Goal: Task Accomplishment & Management: Manage account settings

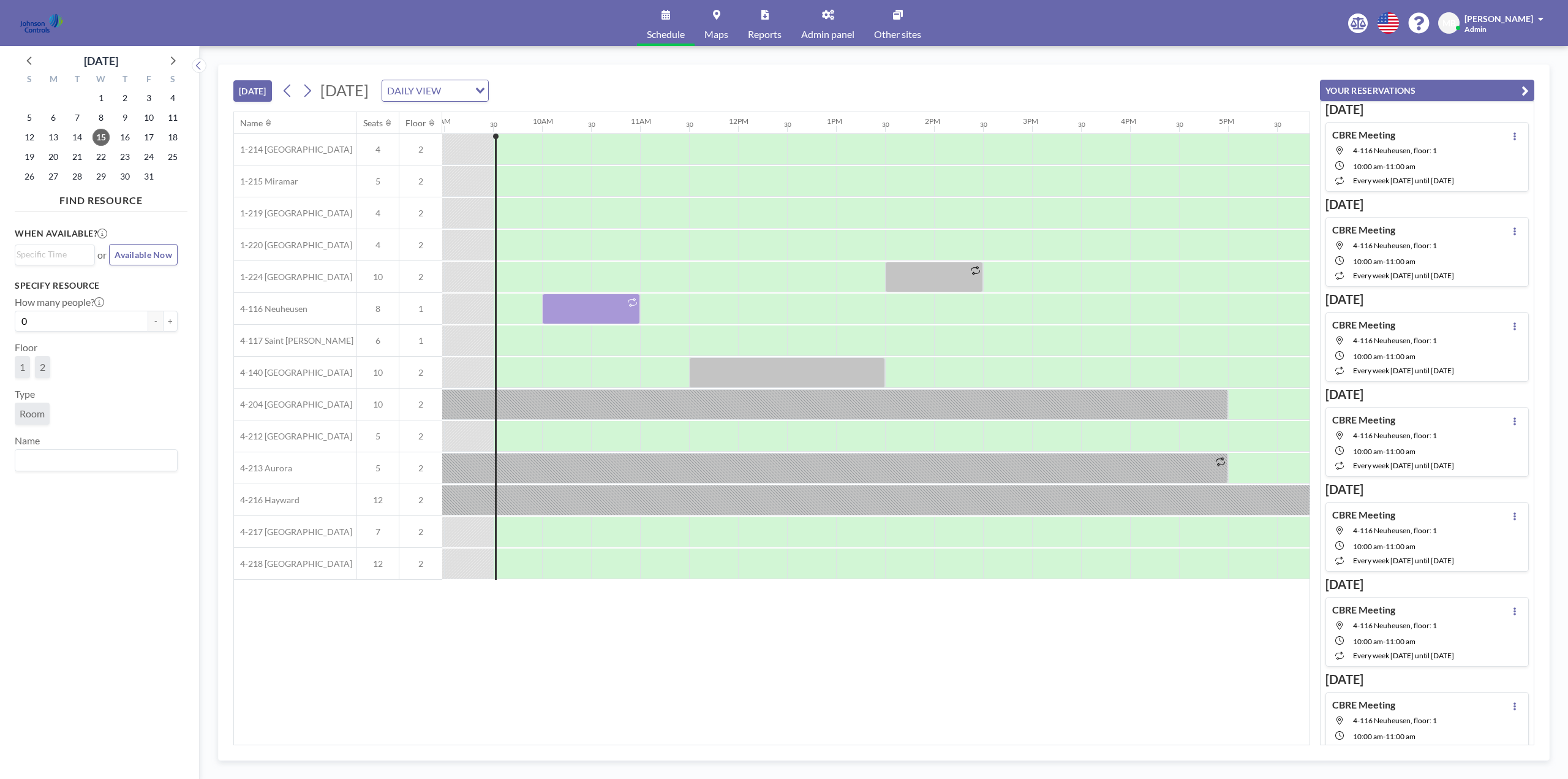
scroll to position [0, 882]
click at [906, 29] on span "Other sites" at bounding box center [898, 34] width 47 height 10
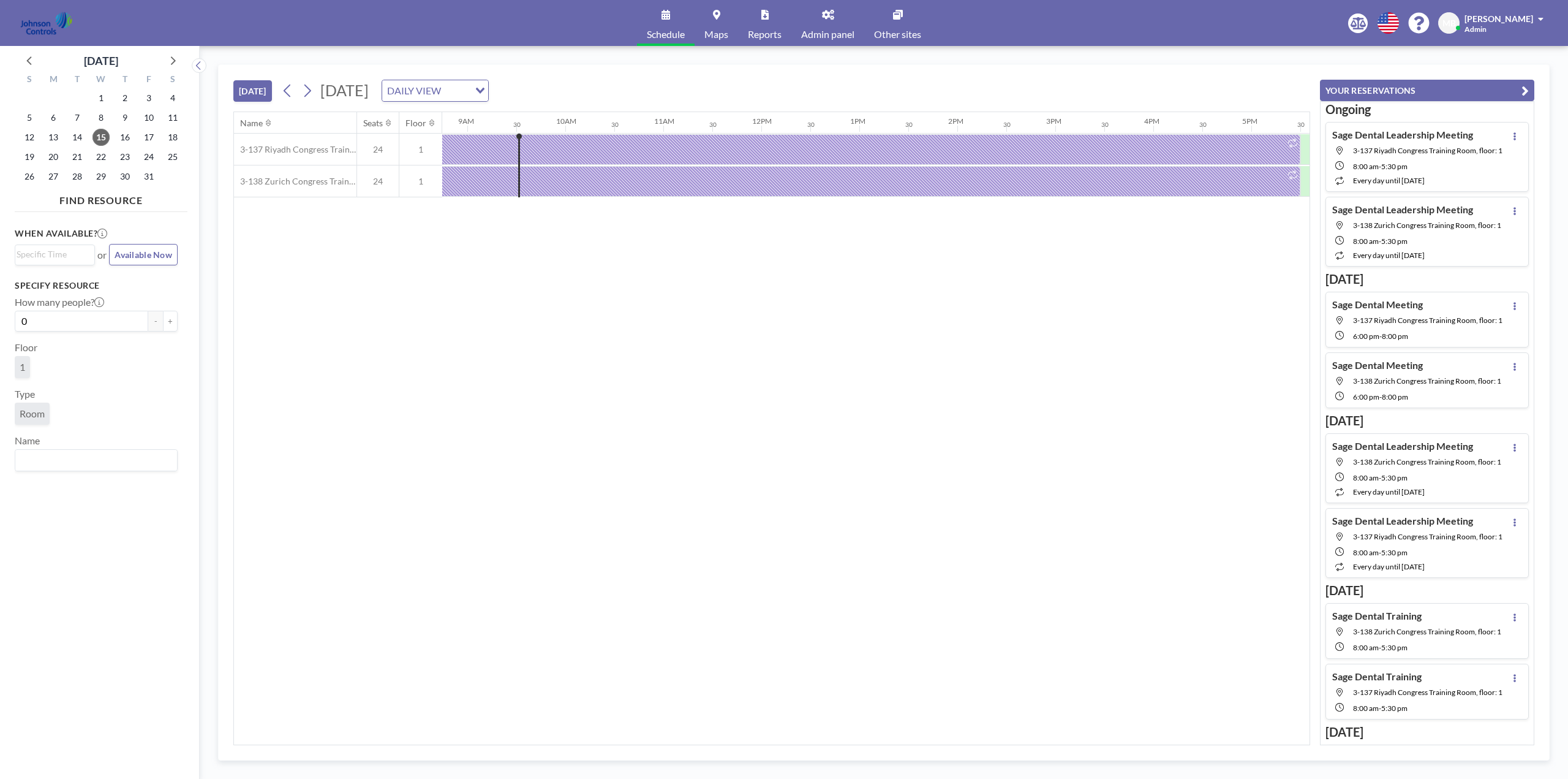
scroll to position [0, 882]
click at [170, 62] on icon at bounding box center [171, 60] width 16 height 16
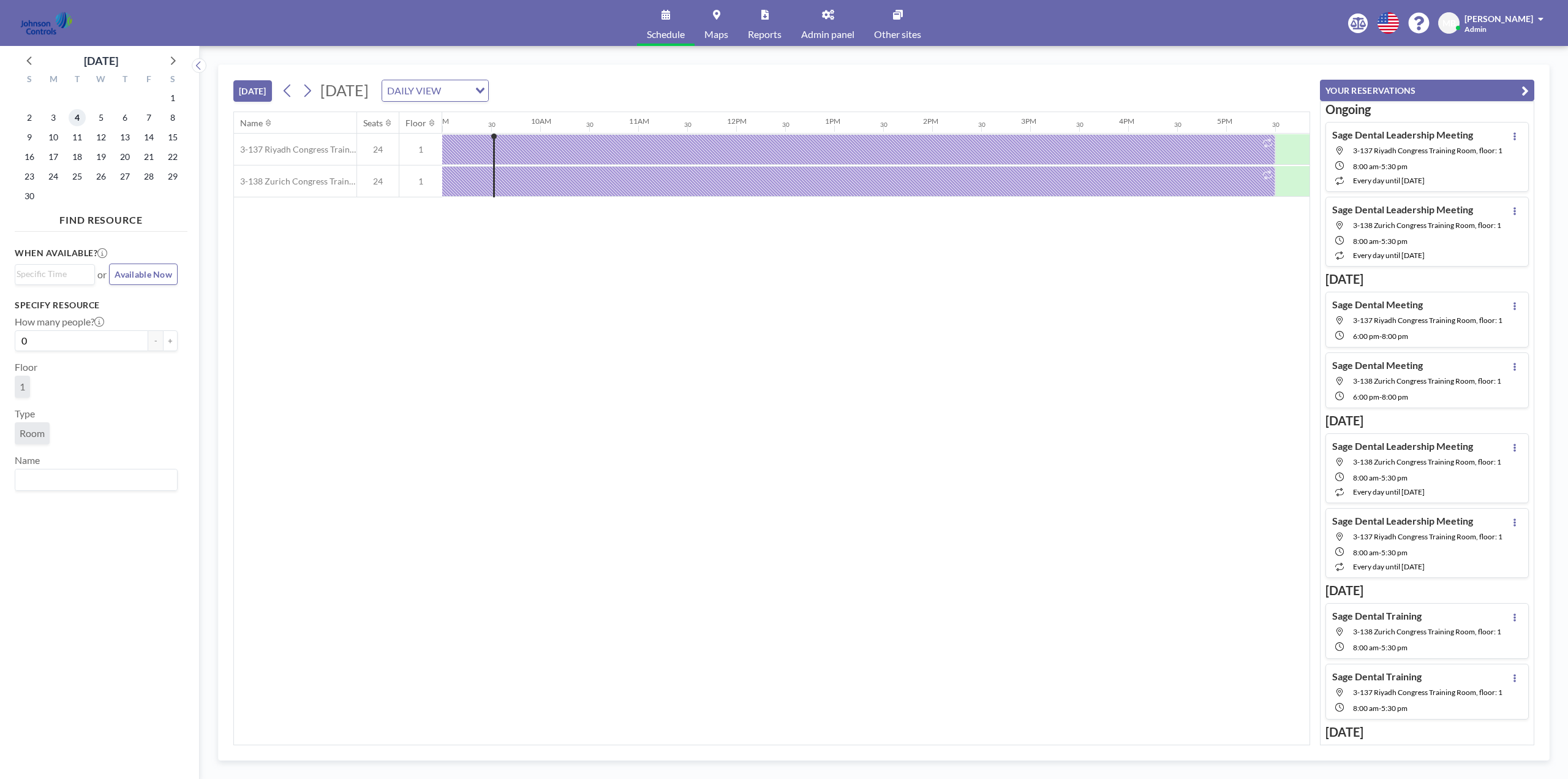
click at [81, 115] on span "4" at bounding box center [77, 117] width 17 height 17
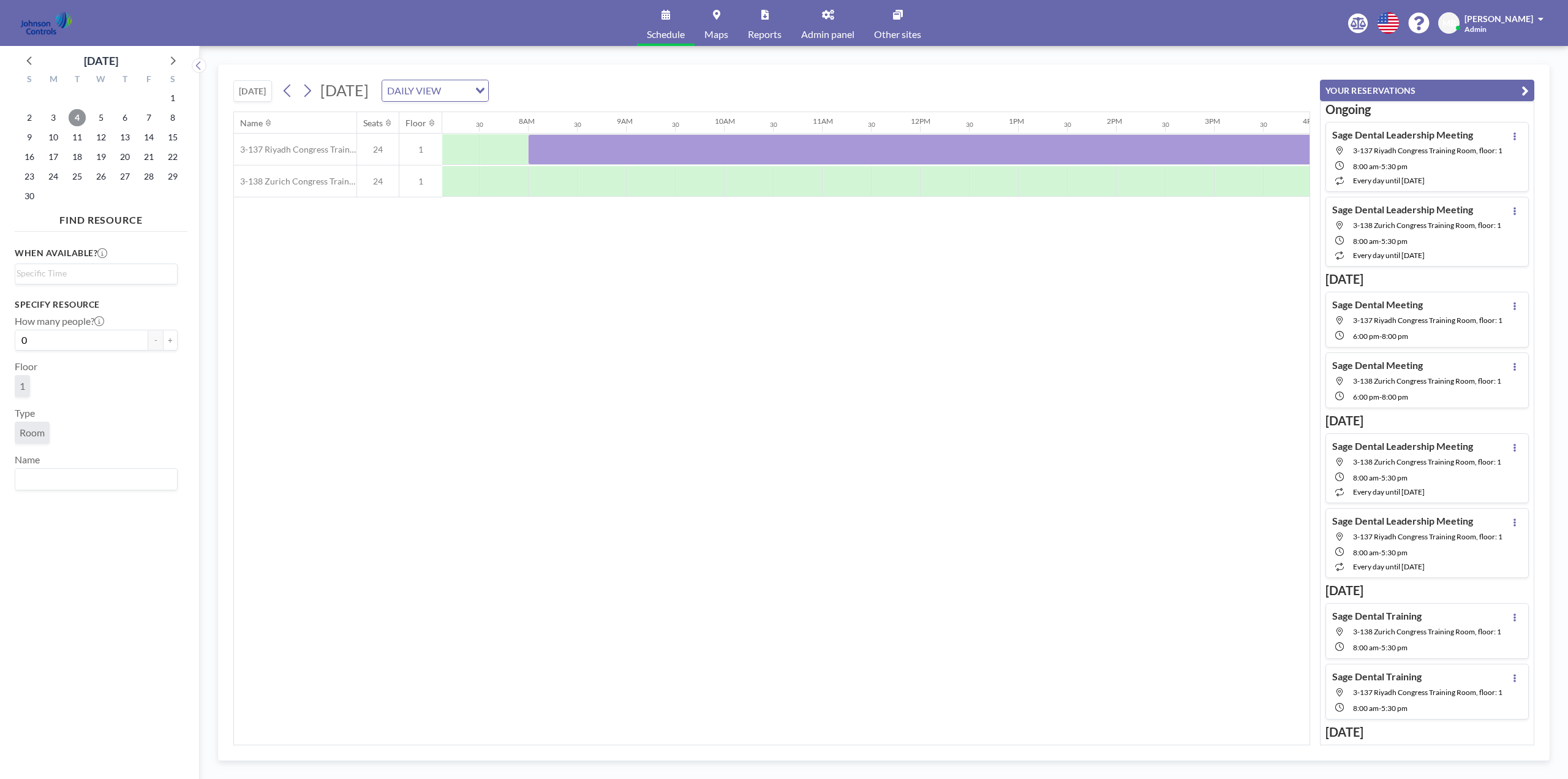
scroll to position [0, 735]
click at [101, 116] on span "5" at bounding box center [101, 117] width 17 height 17
click at [76, 116] on span "4" at bounding box center [77, 117] width 17 height 17
click at [545, 142] on div at bounding box center [956, 149] width 931 height 30
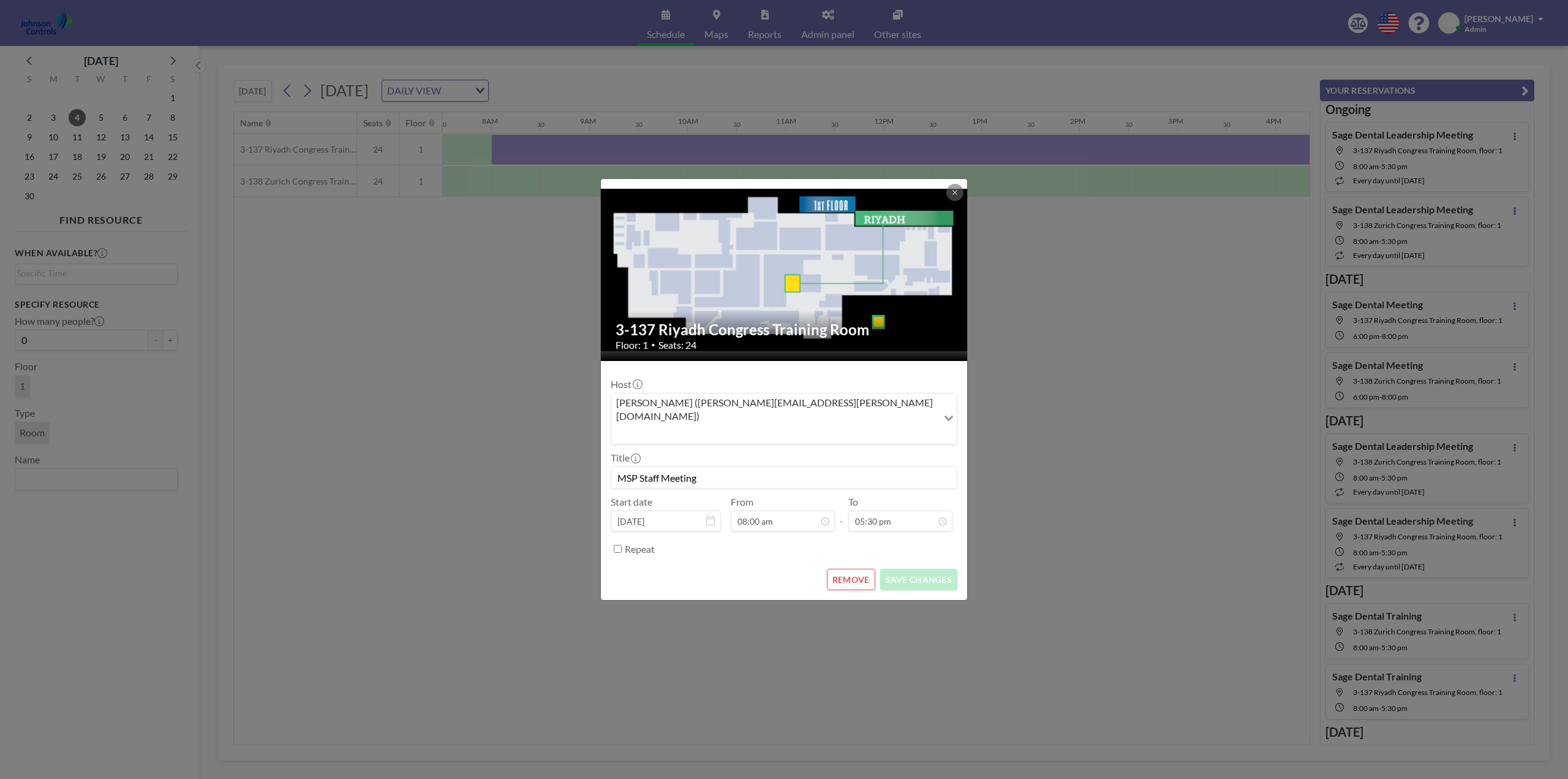
drag, startPoint x: 712, startPoint y: 467, endPoint x: 607, endPoint y: 466, distance: 105.0
click at [607, 466] on form "Host [PERSON_NAME] ([PERSON_NAME][EMAIL_ADDRESS][PERSON_NAME][DOMAIN_NAME]) Loa…" at bounding box center [784, 481] width 366 height 240
click at [957, 196] on icon at bounding box center [955, 192] width 7 height 7
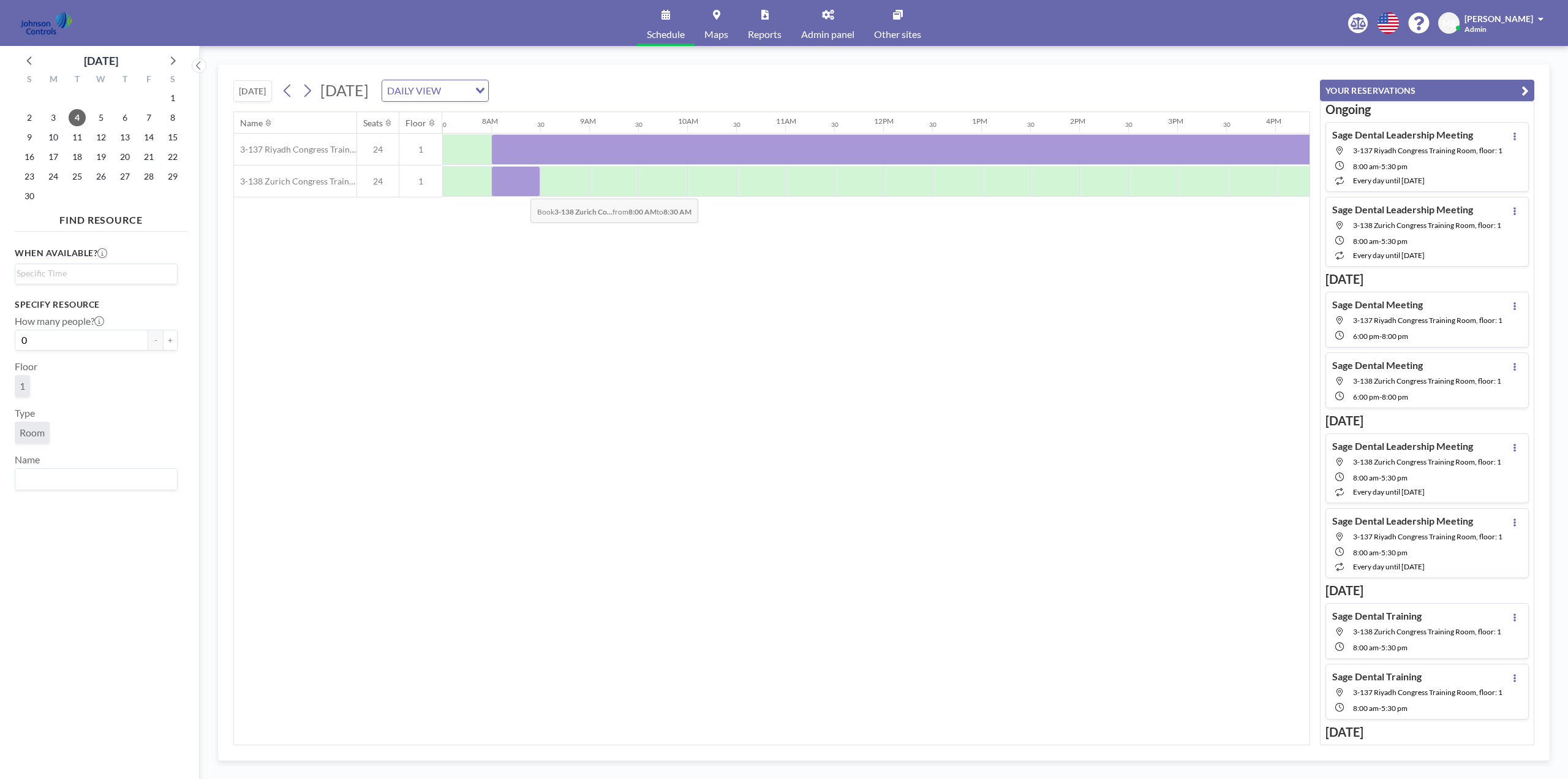
click at [521, 189] on div at bounding box center [516, 181] width 49 height 30
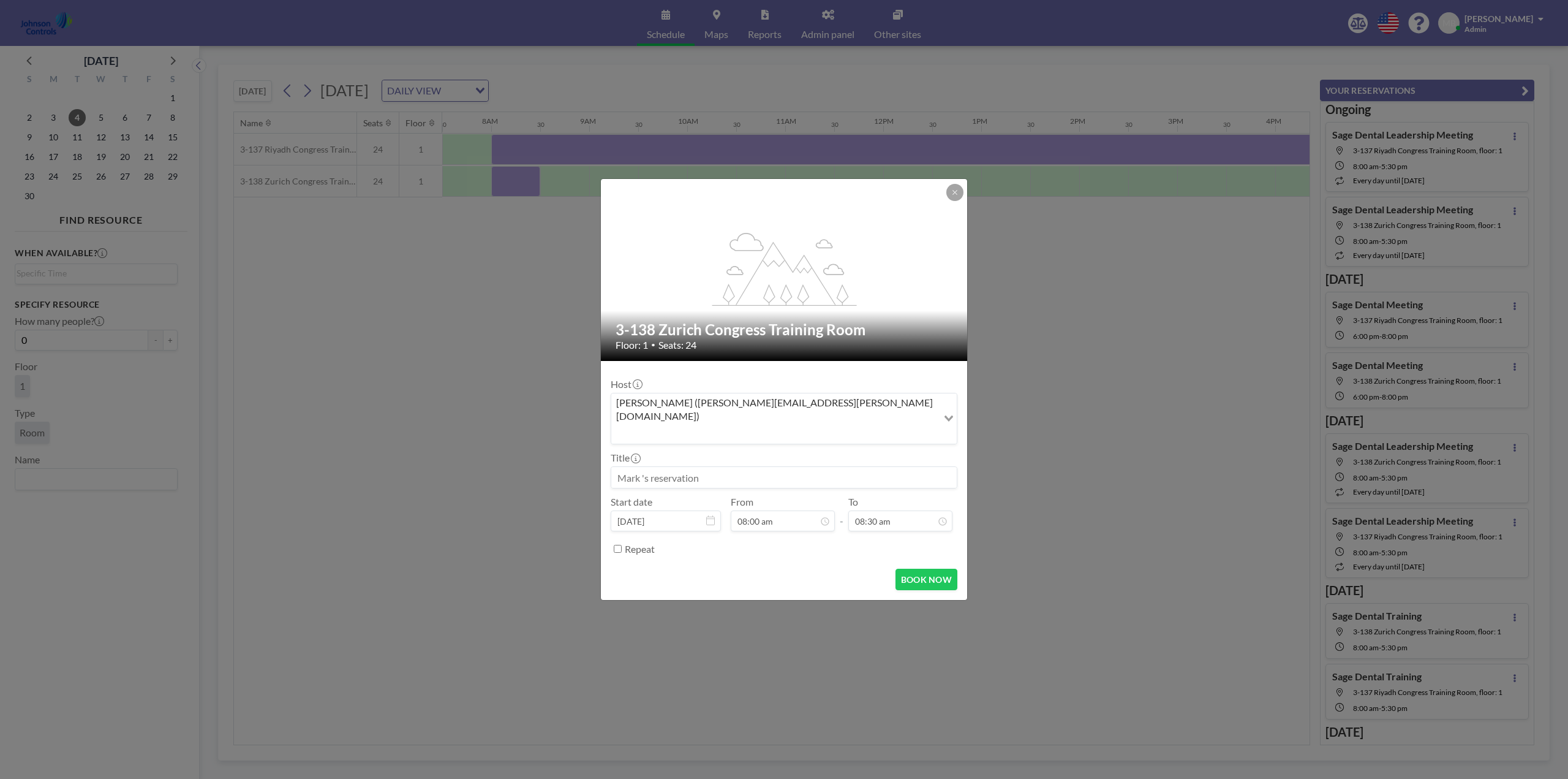
paste input "MSP Staff Meeting"
type input "MSP Staff Meeting"
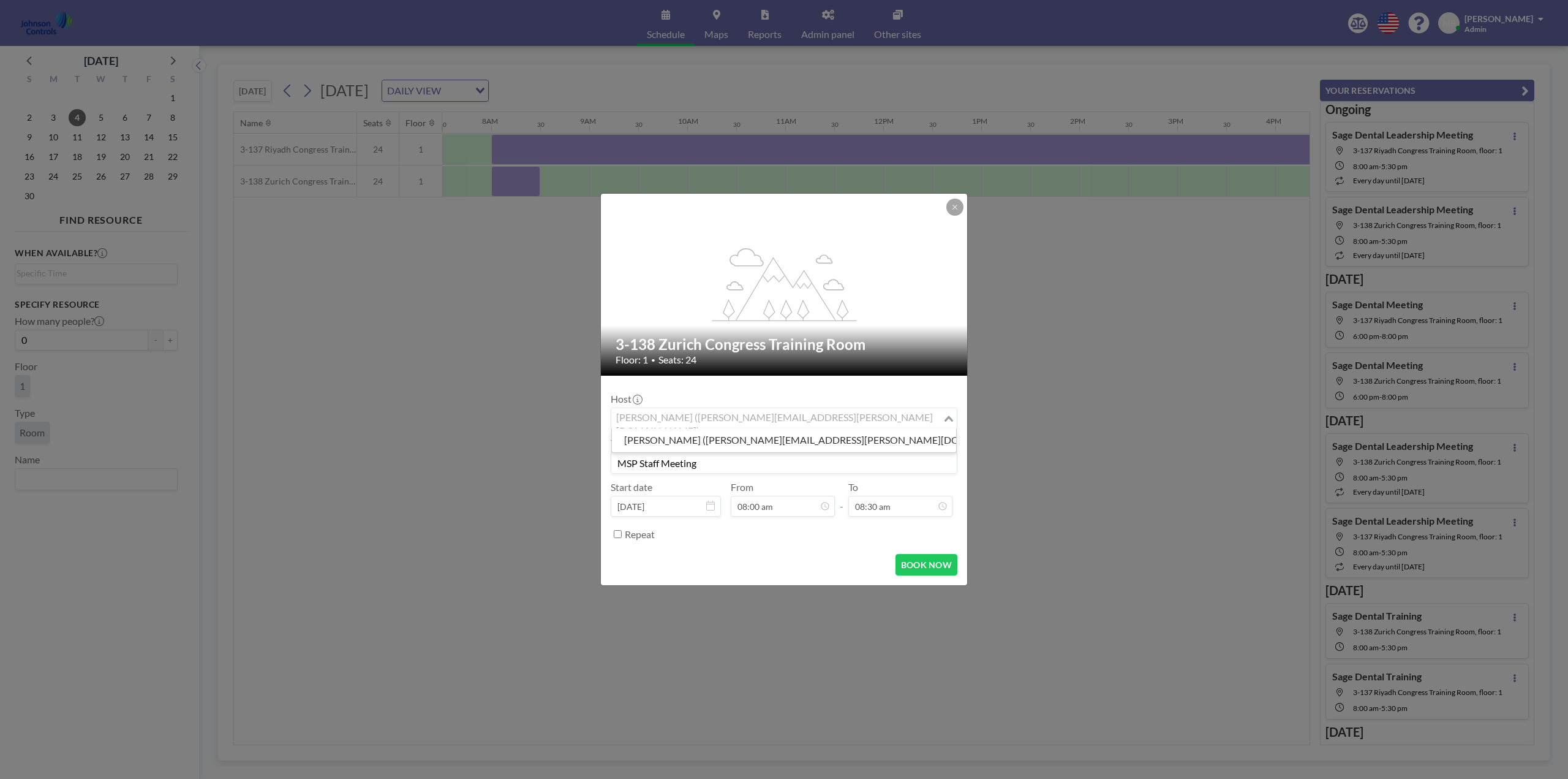
click at [948, 419] on icon "Search for option" at bounding box center [949, 418] width 8 height 6
click at [725, 437] on li "[PERSON_NAME].[PERSON_NAME].[PERSON_NAME] ([PERSON_NAME][EMAIL_ADDRESS][PERSON_…" at bounding box center [784, 441] width 344 height 18
type input "rob"
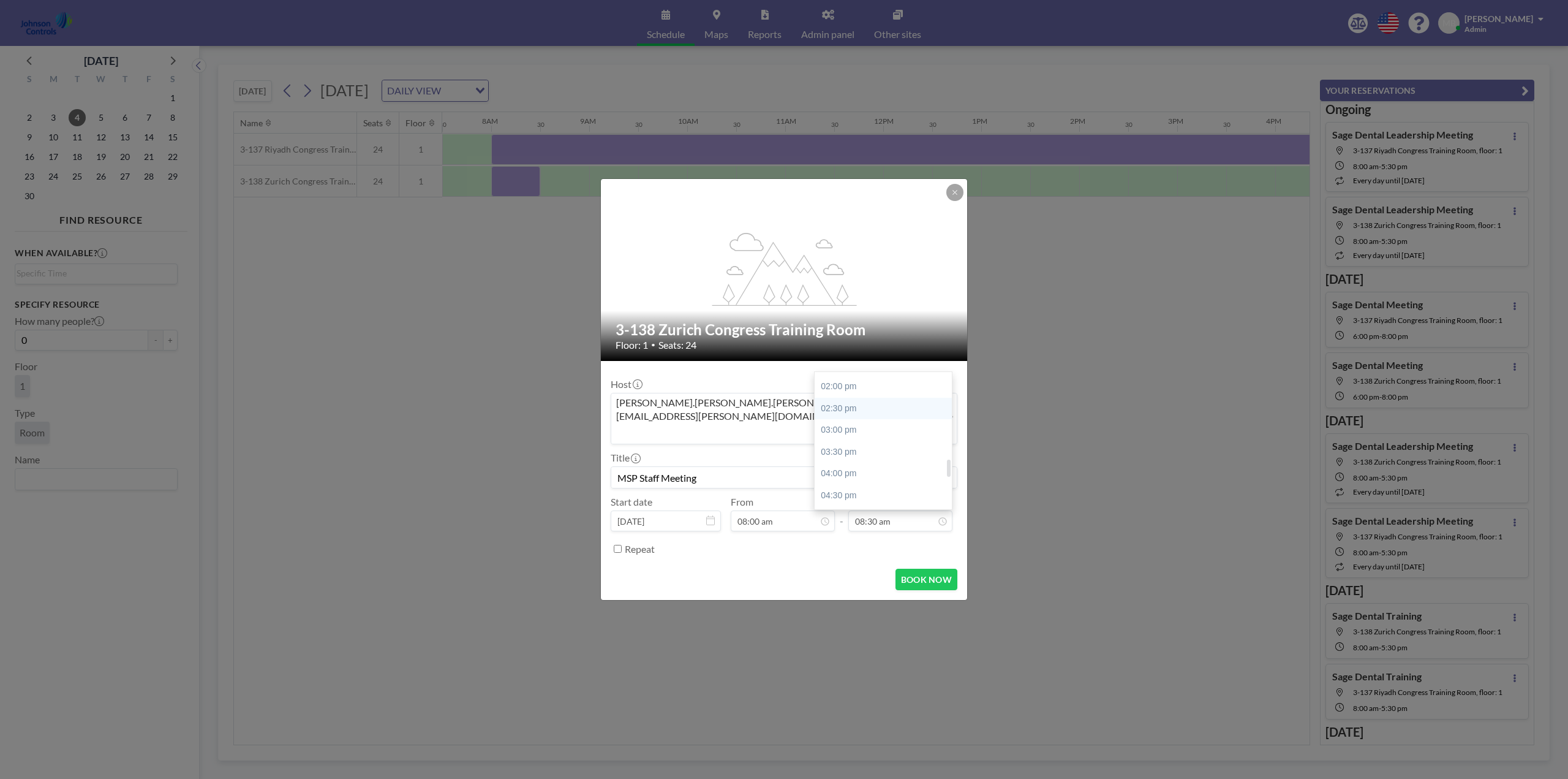
scroll to position [738, 0]
click at [834, 397] on div "05:30 pm" at bounding box center [886, 408] width 143 height 22
type input "05:30 pm"
click at [918, 568] on button "BOOK NOW" at bounding box center [927, 579] width 62 height 21
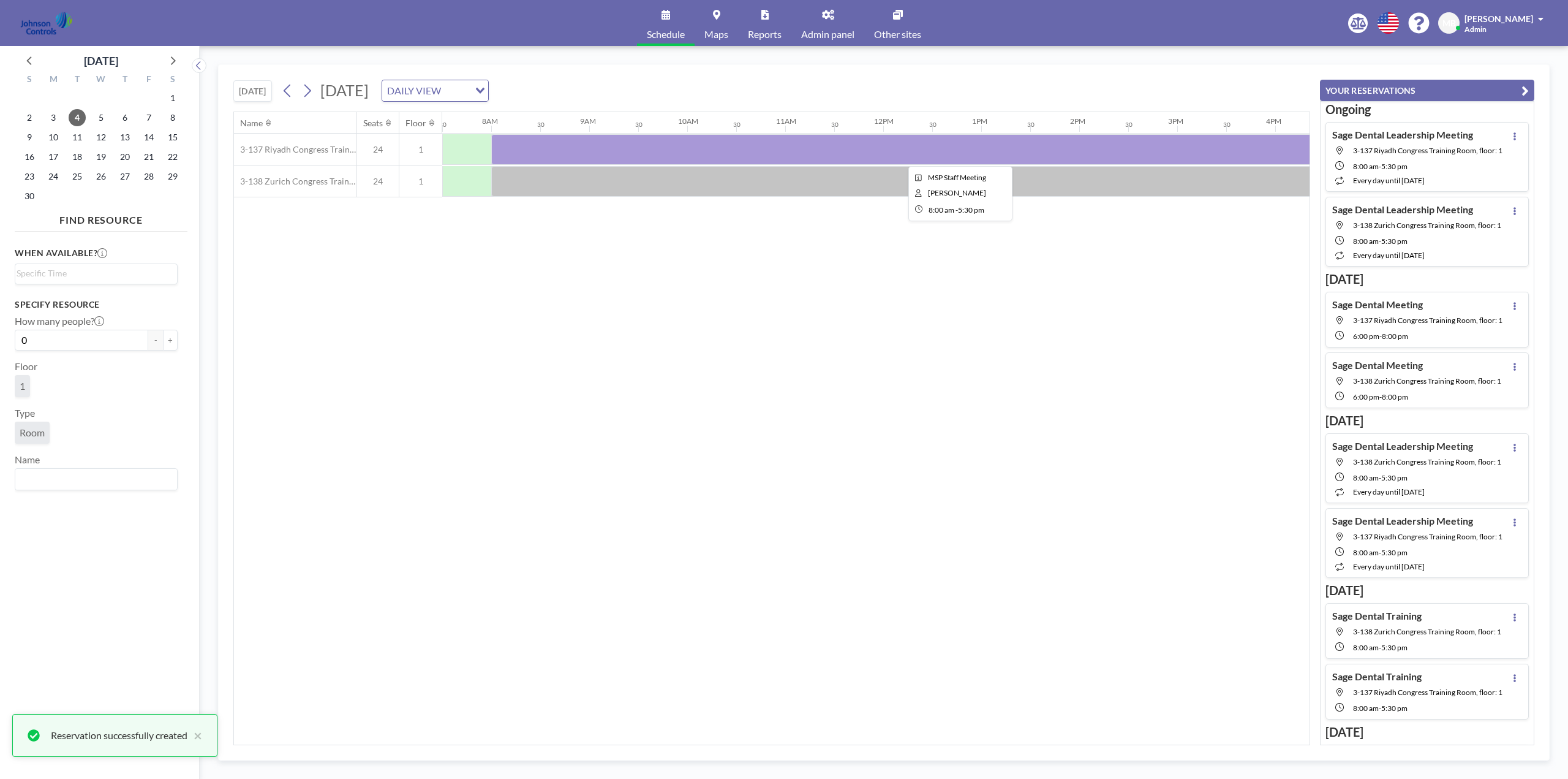
click at [650, 150] on div at bounding box center [956, 149] width 931 height 30
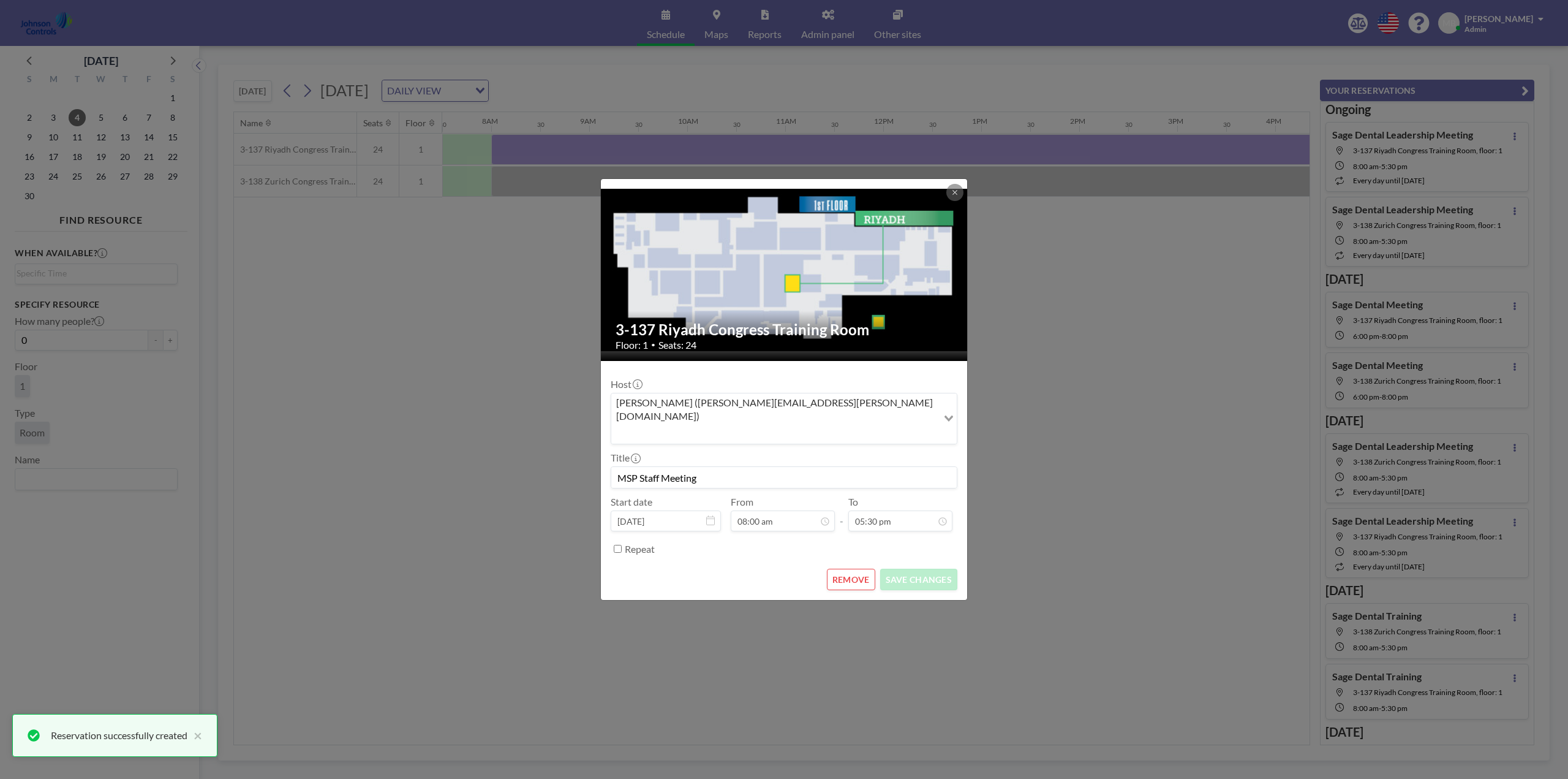
click at [789, 417] on div "[PERSON_NAME] ([PERSON_NAME][EMAIL_ADDRESS][PERSON_NAME][DOMAIN_NAME])" at bounding box center [775, 417] width 327 height 48
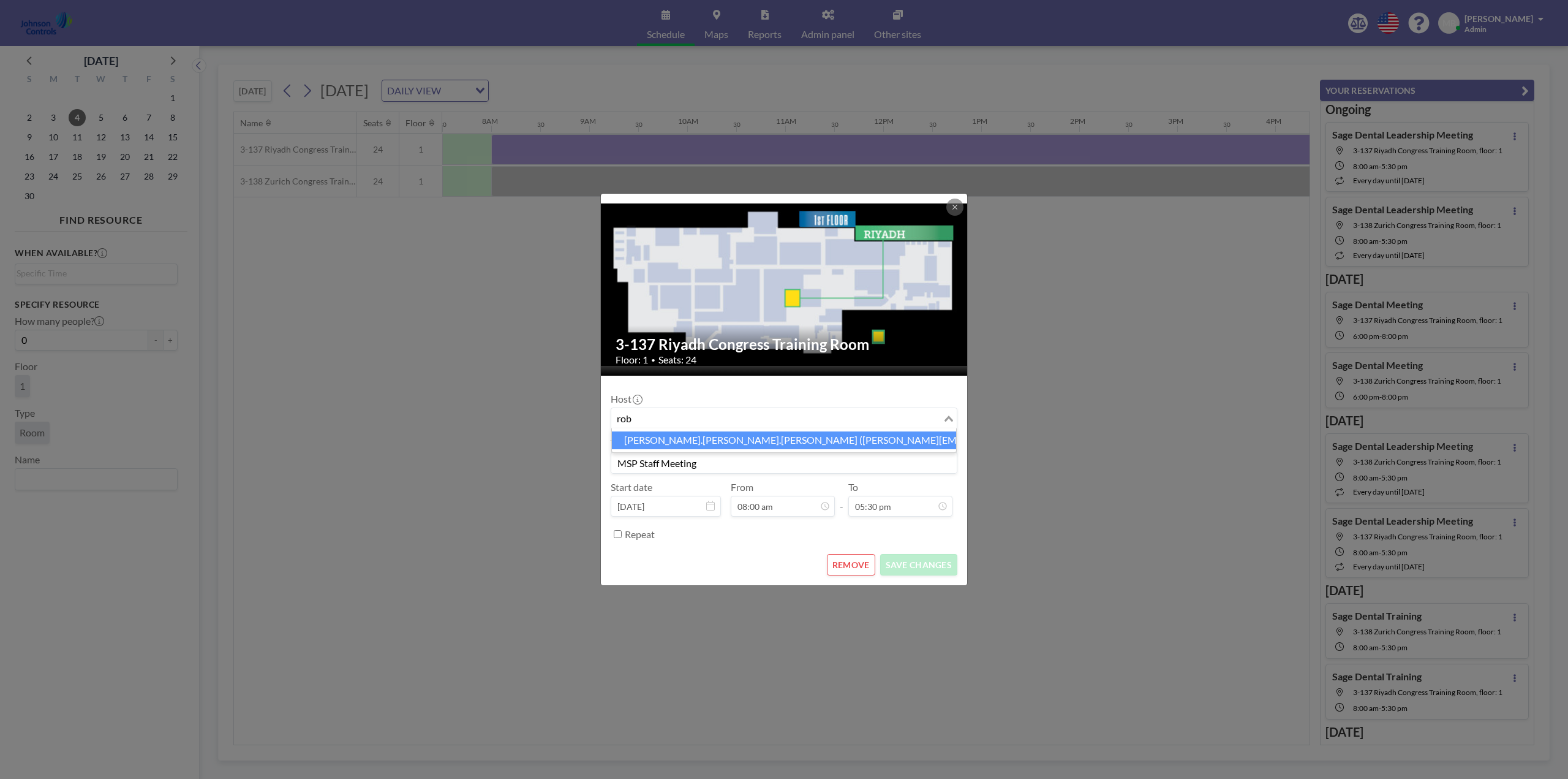
click at [766, 438] on li "[PERSON_NAME].[PERSON_NAME].[PERSON_NAME] ([PERSON_NAME][EMAIL_ADDRESS][PERSON_…" at bounding box center [784, 441] width 344 height 18
type input "rob"
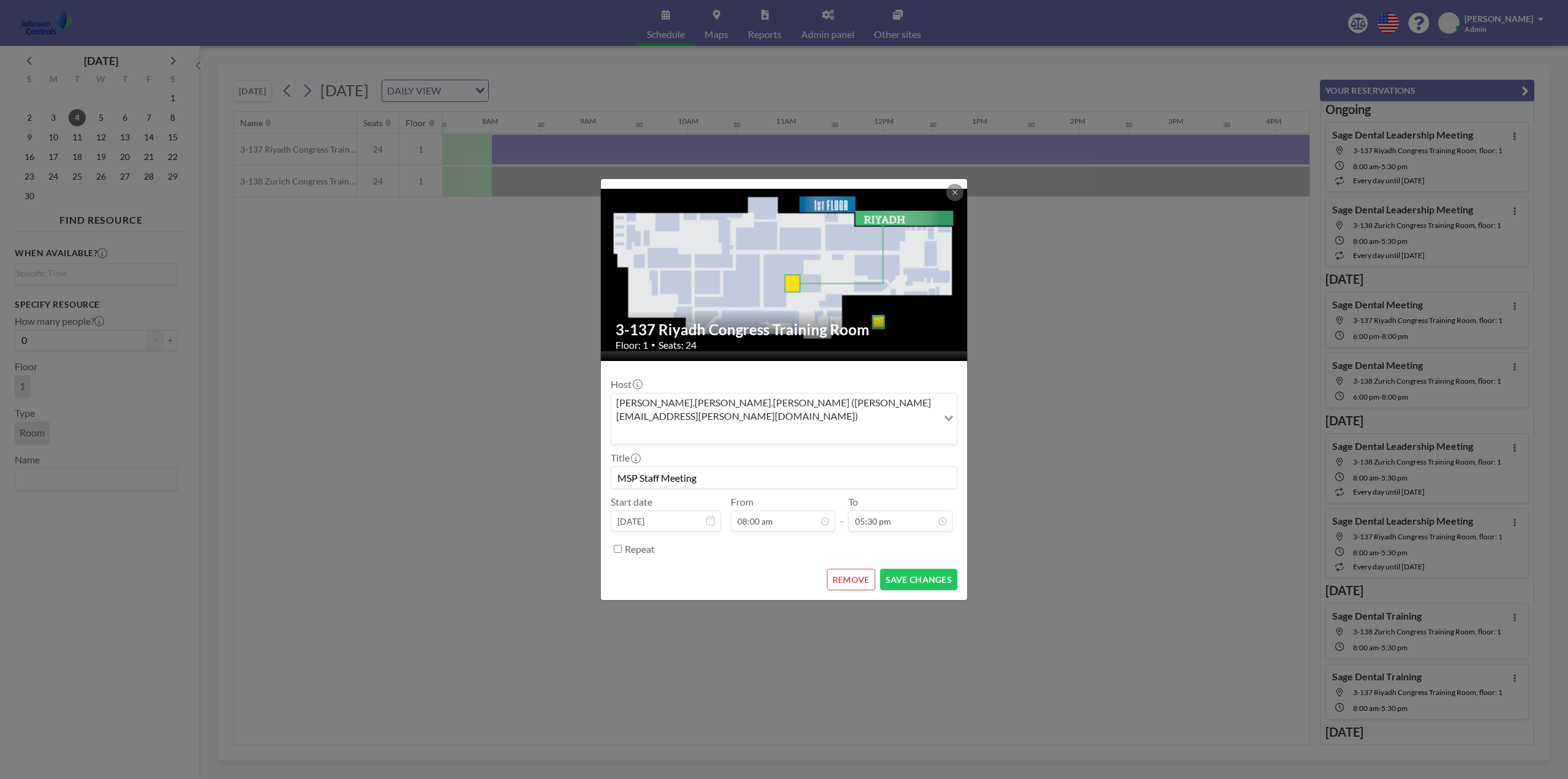
scroll to position [349, 0]
click at [920, 568] on button "SAVE CHANGES" at bounding box center [919, 579] width 77 height 21
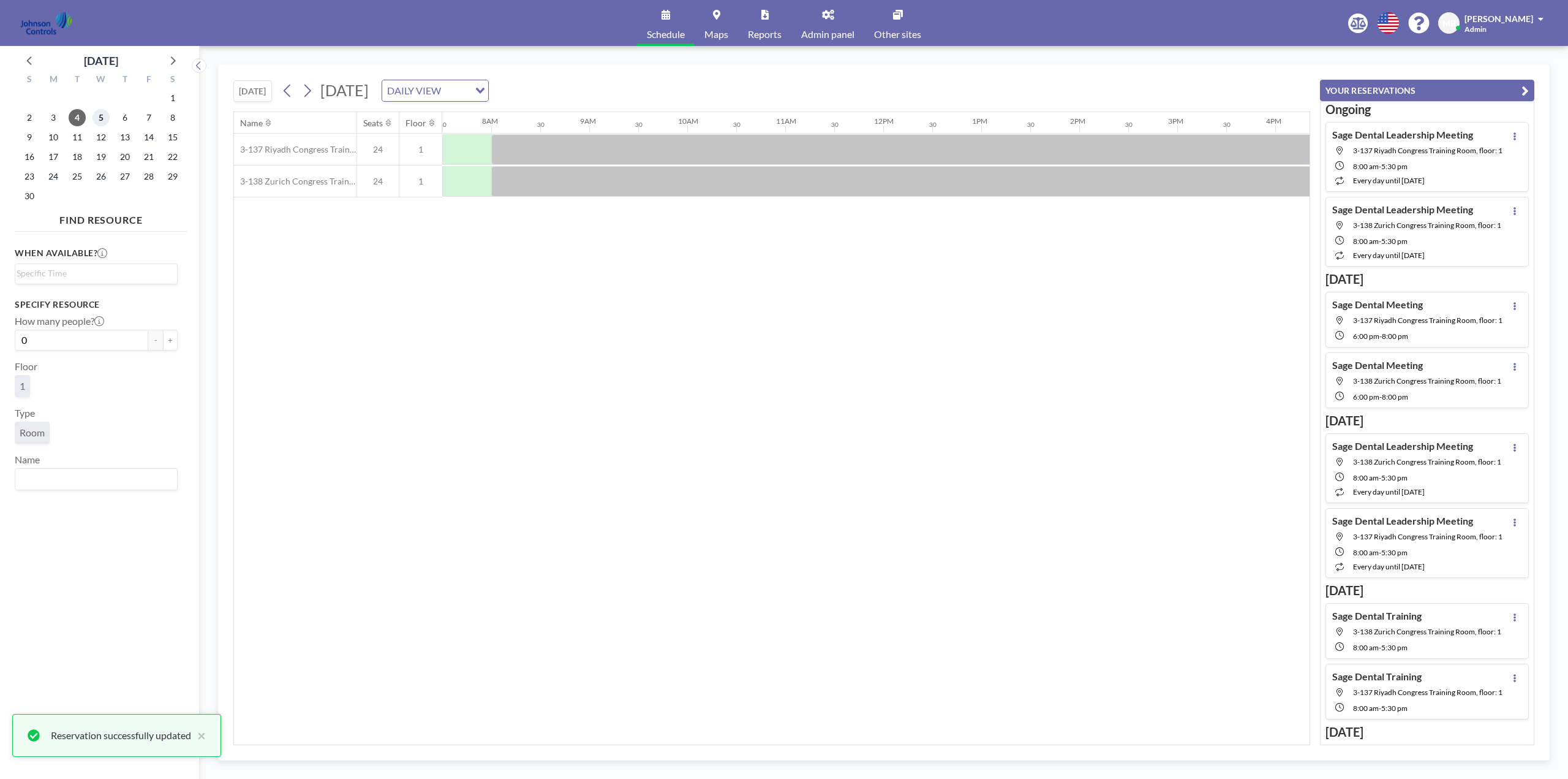
click at [101, 117] on span "5" at bounding box center [101, 117] width 17 height 17
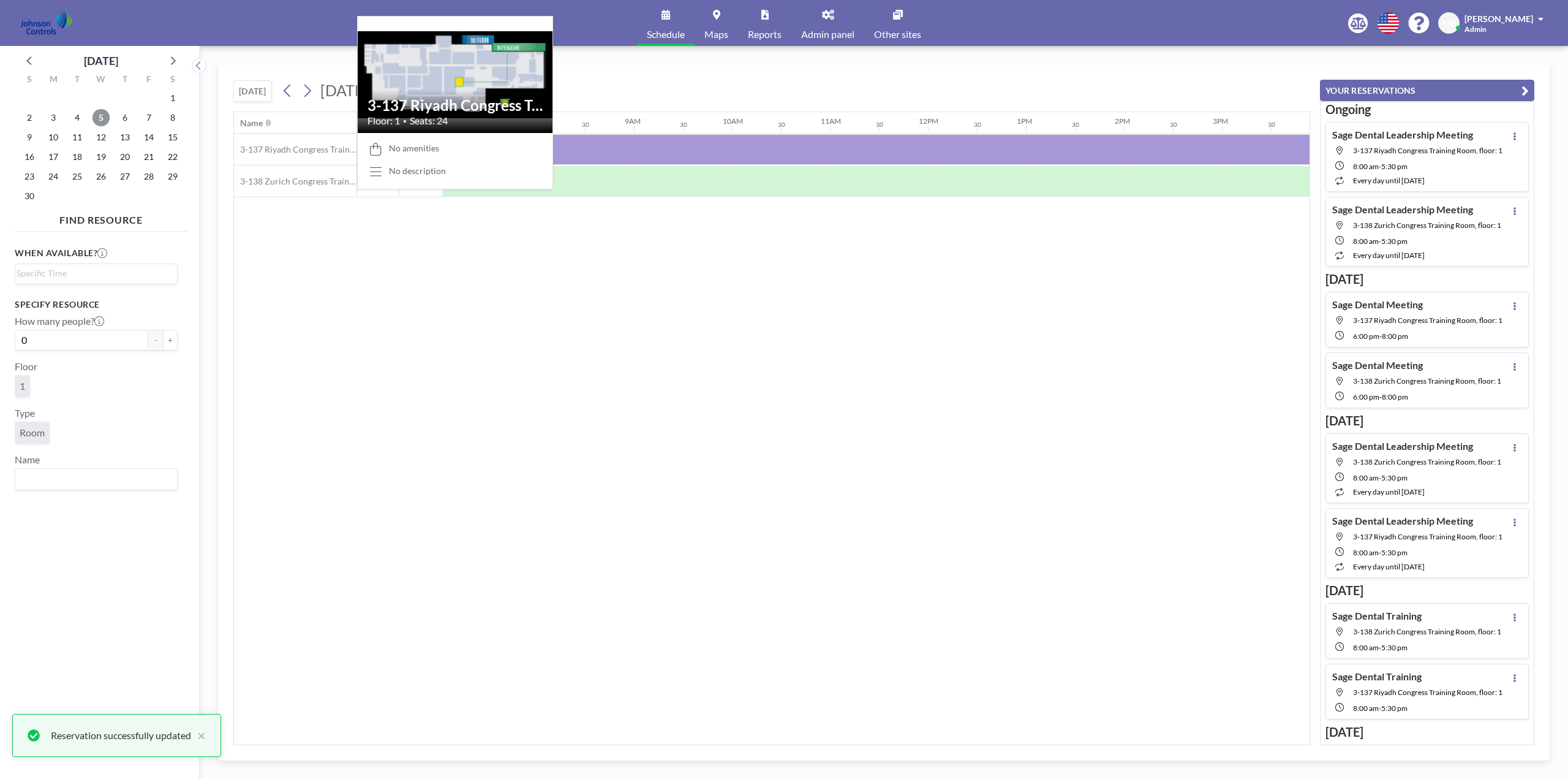
scroll to position [0, 735]
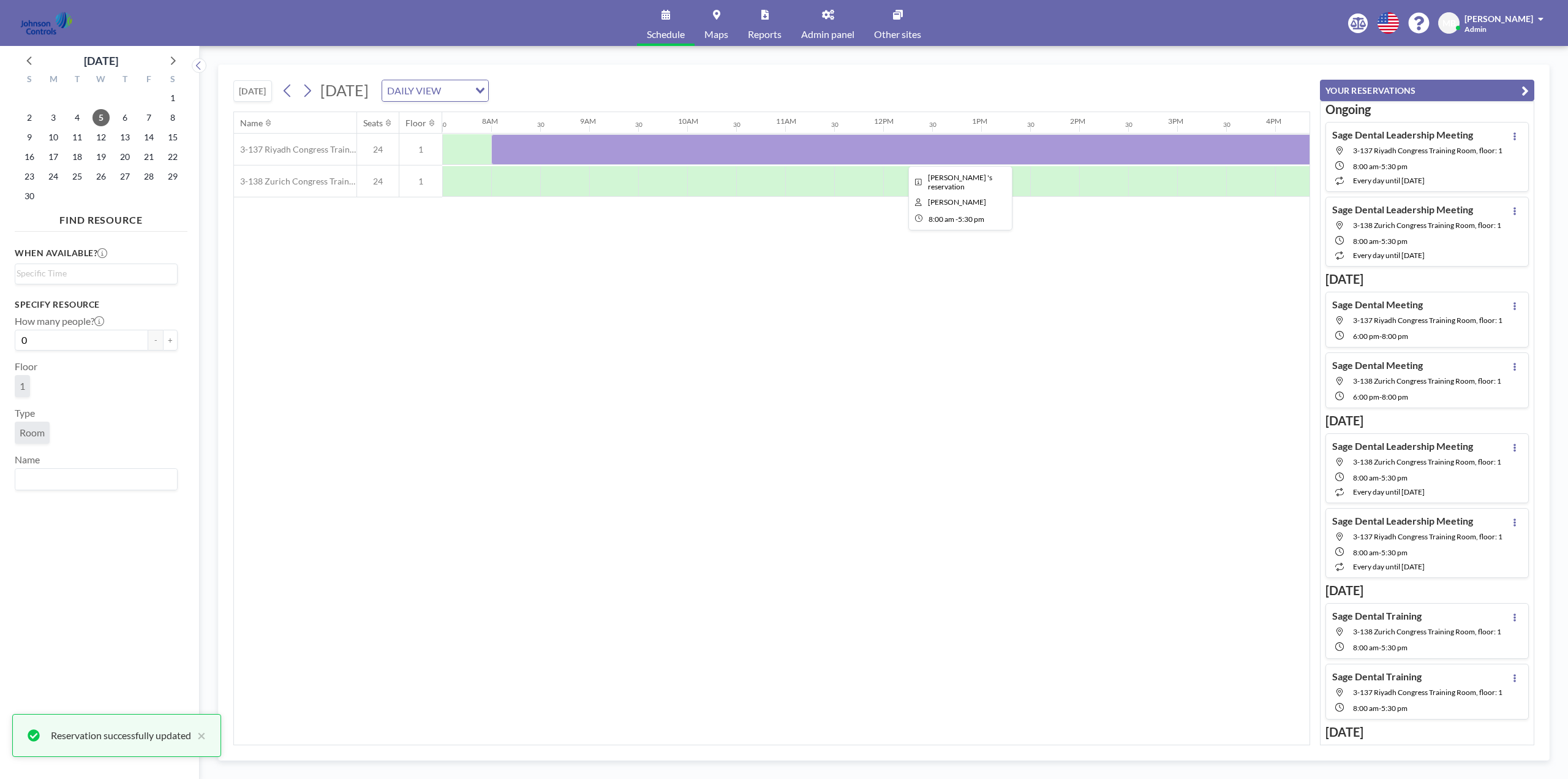
click at [584, 147] on div at bounding box center [956, 149] width 931 height 30
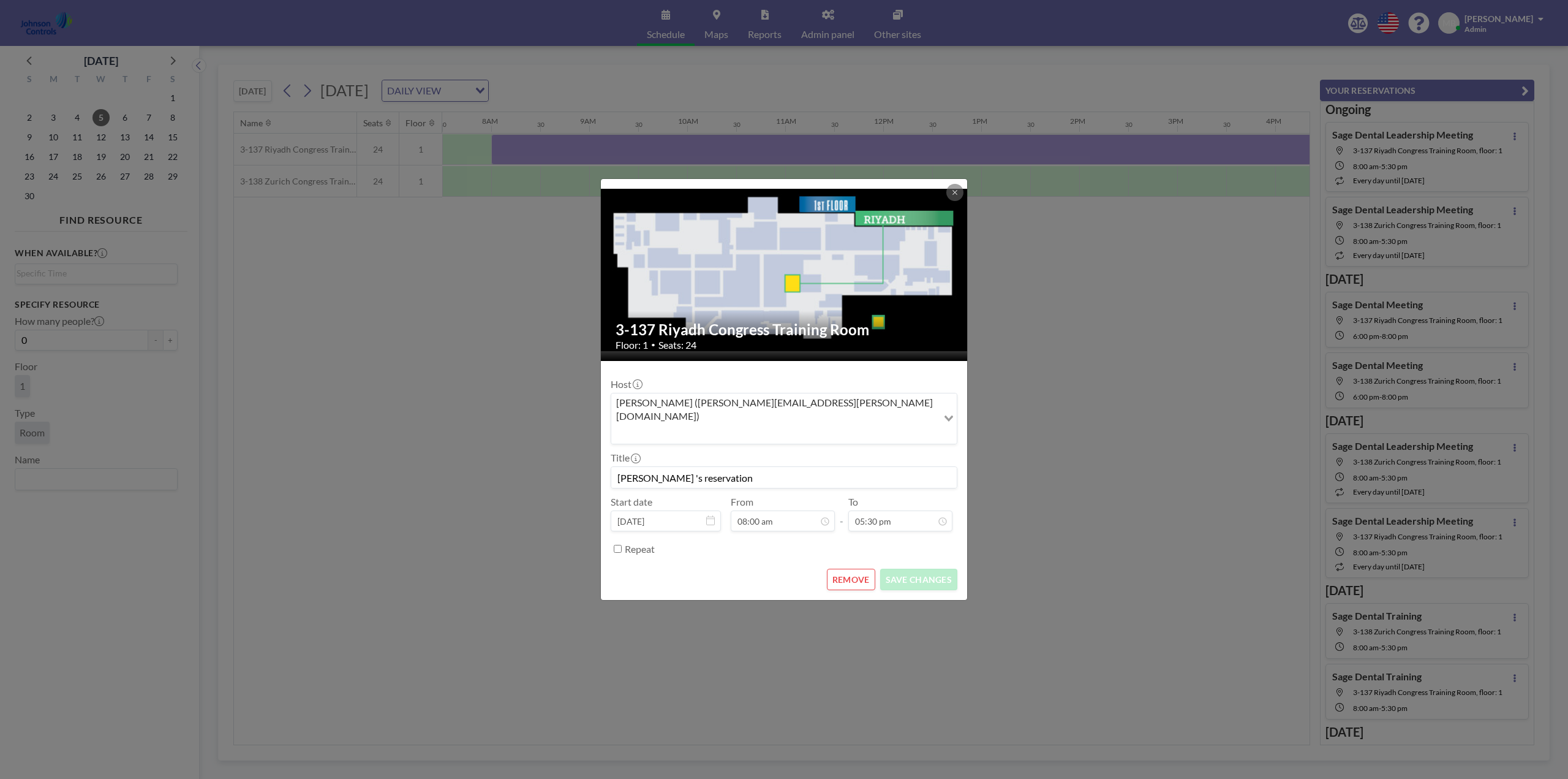
click at [703, 467] on input "[PERSON_NAME] 's reservation" at bounding box center [784, 477] width 346 height 20
drag, startPoint x: 710, startPoint y: 461, endPoint x: 600, endPoint y: 459, distance: 110.0
click at [600, 459] on div "3-137 Riyadh Congress Training Room Floor: 1 • Seats: 24 Host [PERSON_NAME] ([P…" at bounding box center [784, 390] width 368 height 423
paste input "SP Staff Meeting"
type input "MSP Staff Meeting"
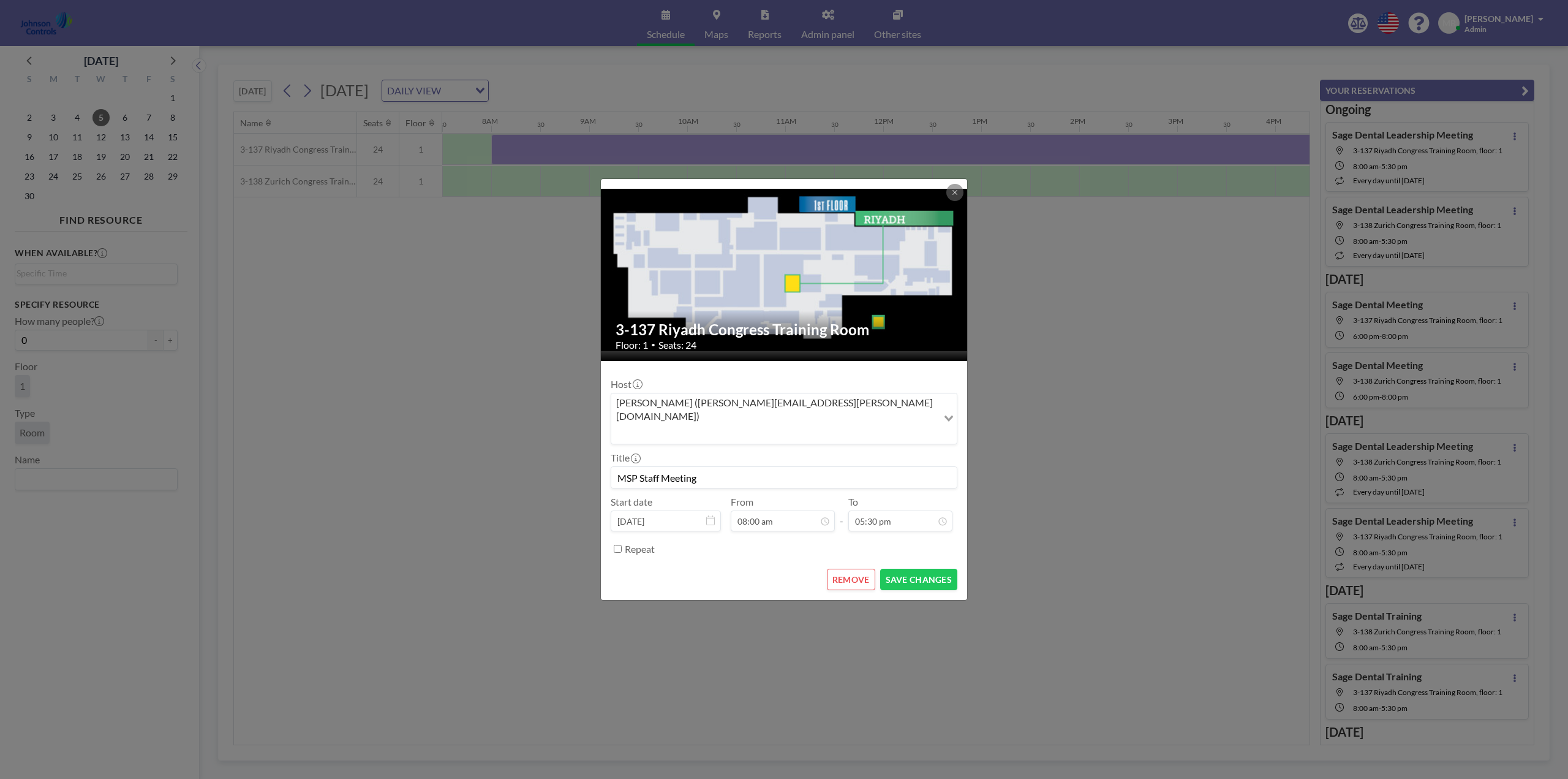
click at [807, 410] on div "[PERSON_NAME] ([PERSON_NAME][EMAIL_ADDRESS][PERSON_NAME][DOMAIN_NAME])" at bounding box center [775, 417] width 327 height 48
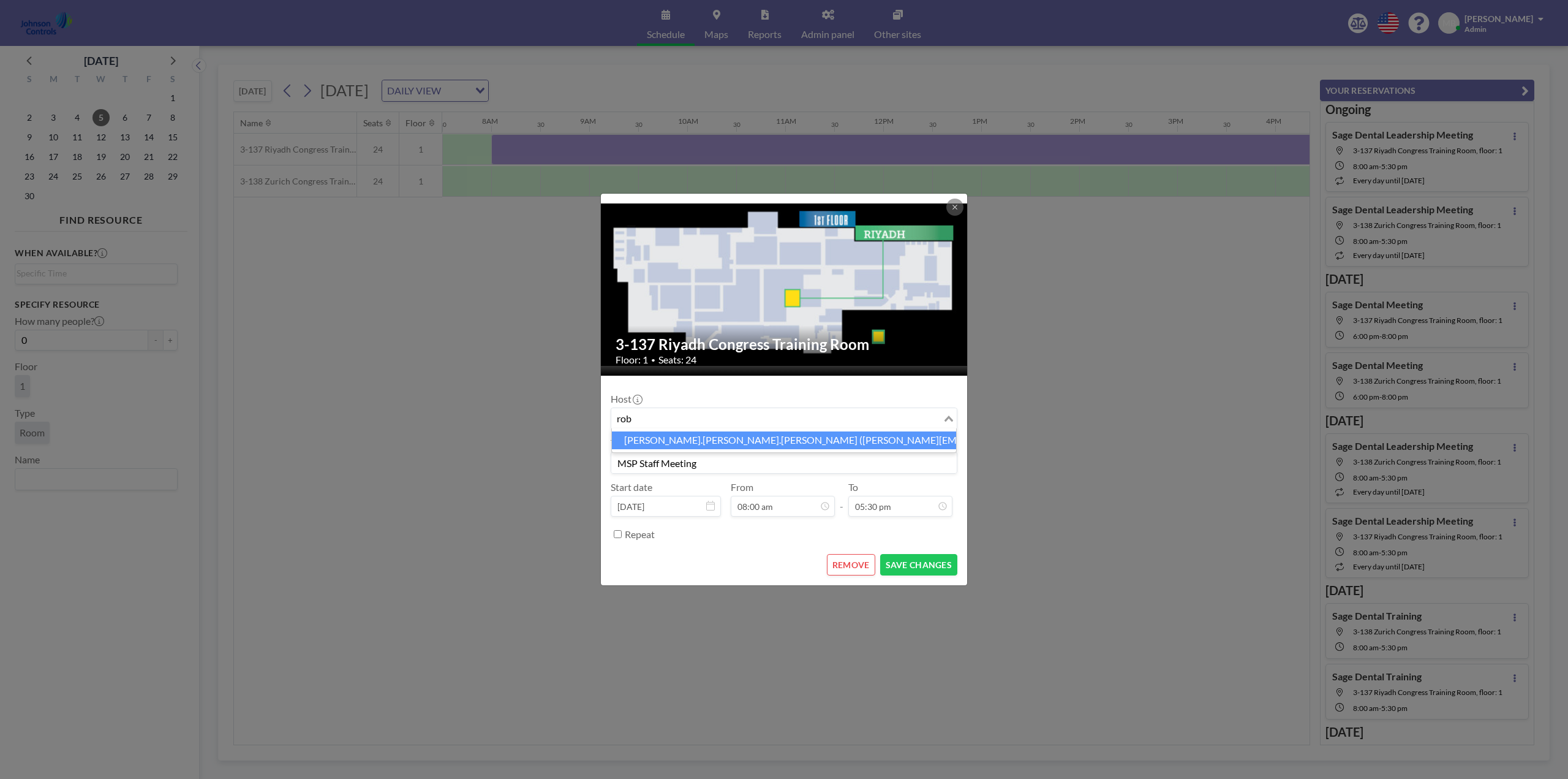
click at [779, 440] on li "[PERSON_NAME].[PERSON_NAME].[PERSON_NAME] ([PERSON_NAME][EMAIL_ADDRESS][PERSON_…" at bounding box center [784, 441] width 344 height 18
type input "rob"
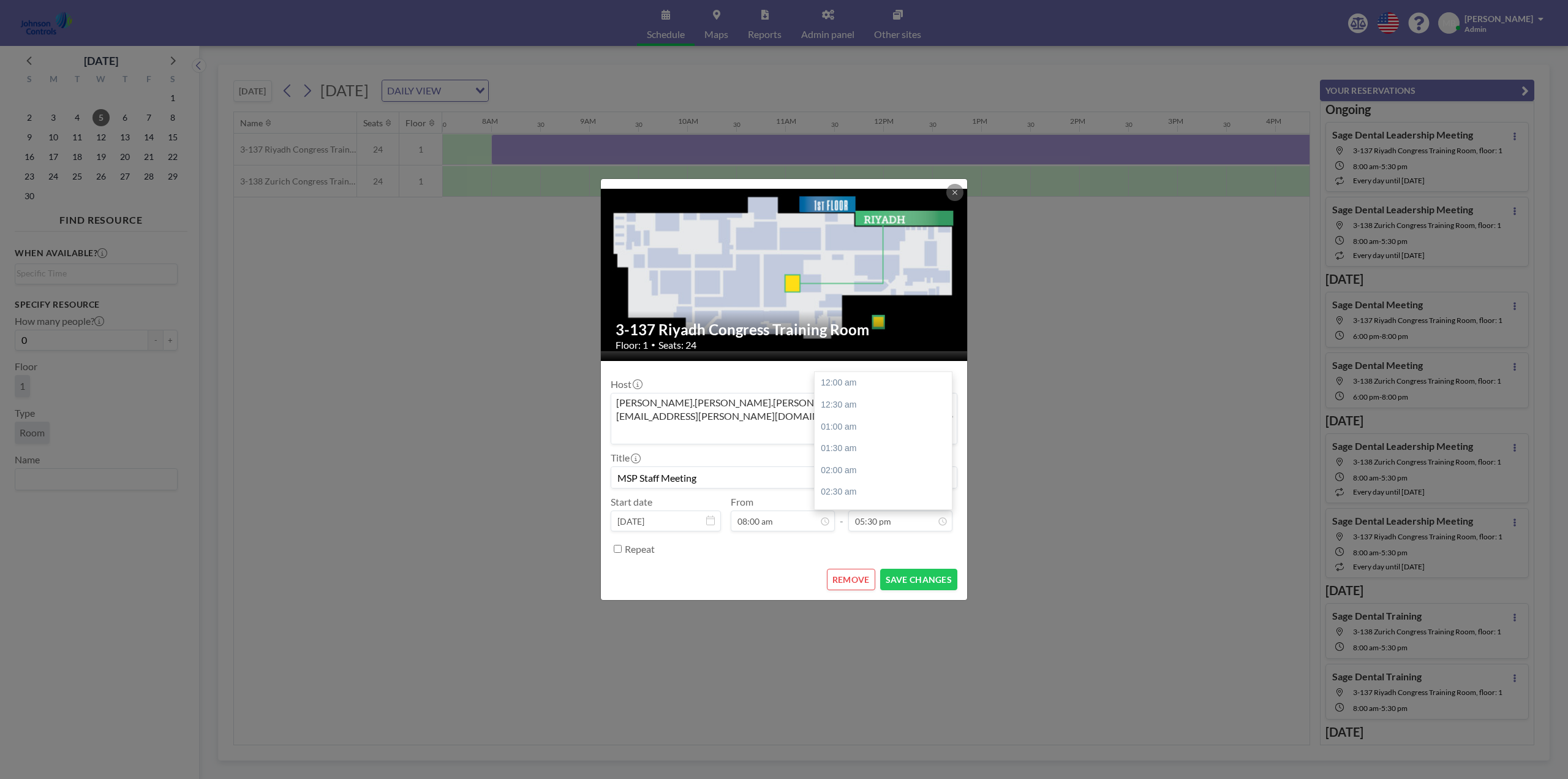
scroll to position [763, 0]
click at [915, 568] on button "SAVE CHANGES" at bounding box center [919, 579] width 77 height 21
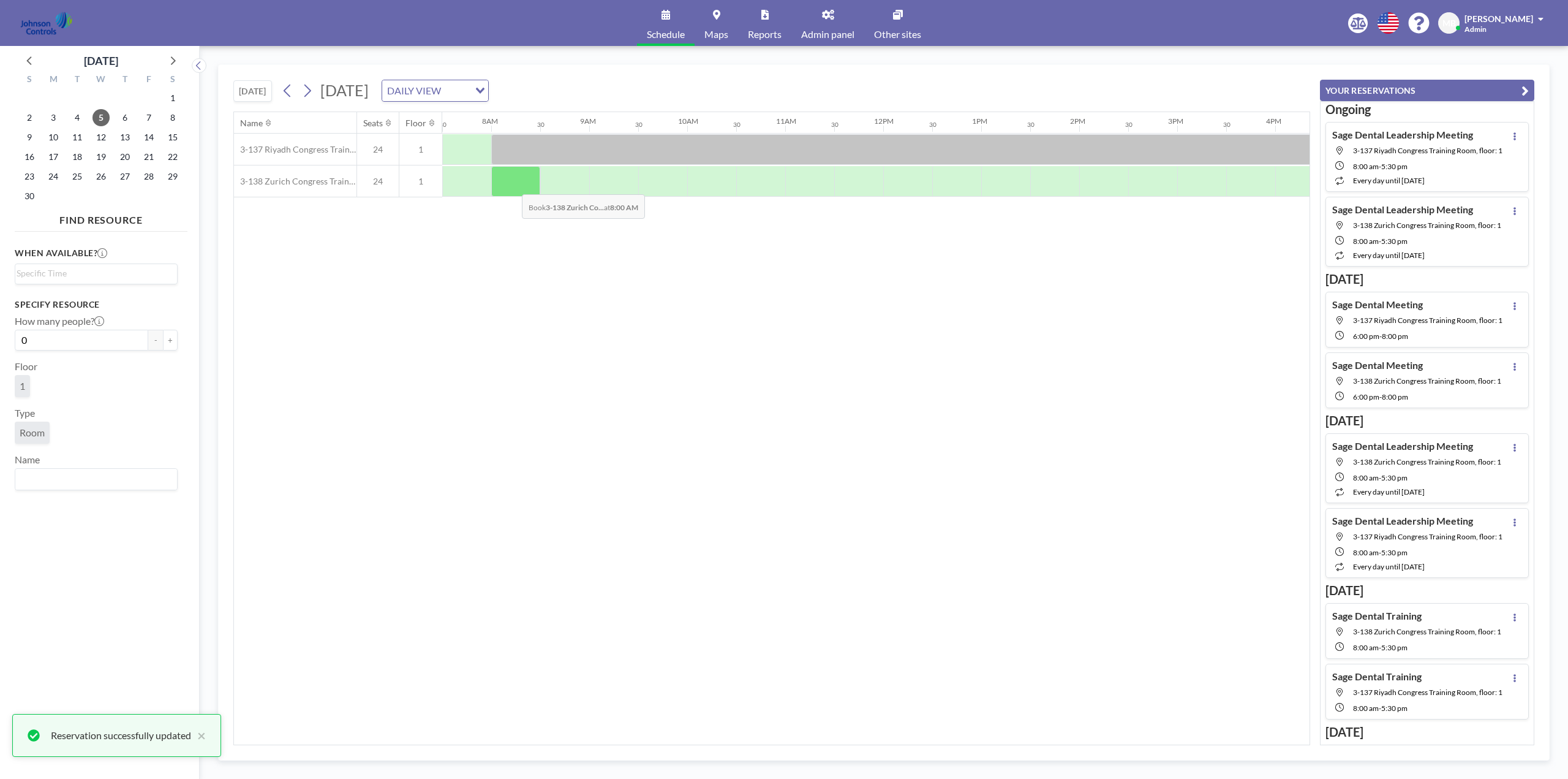
click at [512, 185] on div at bounding box center [516, 181] width 49 height 30
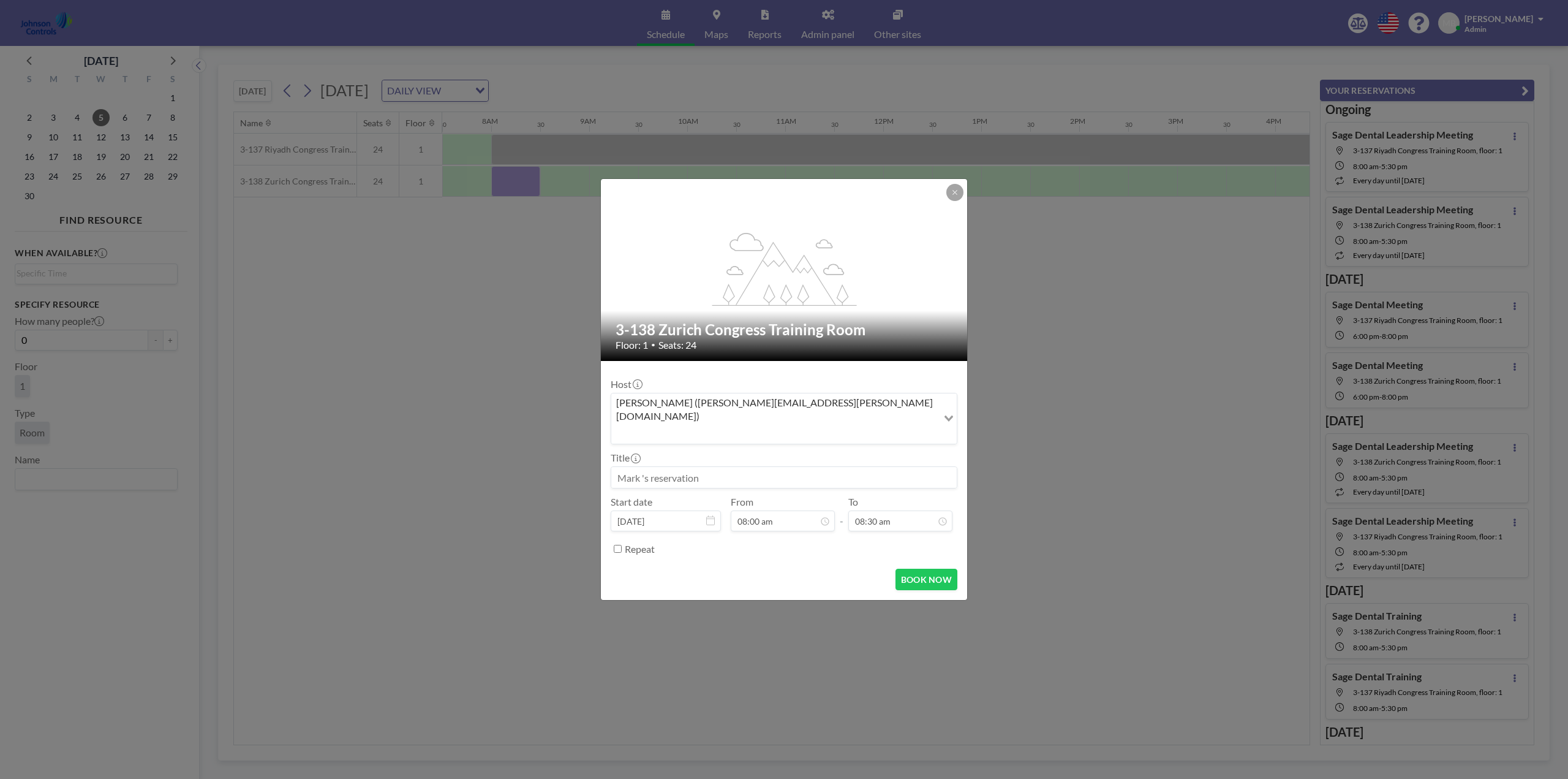
paste input "MSP Staff Meeting"
type input "MSP Staff Meeting"
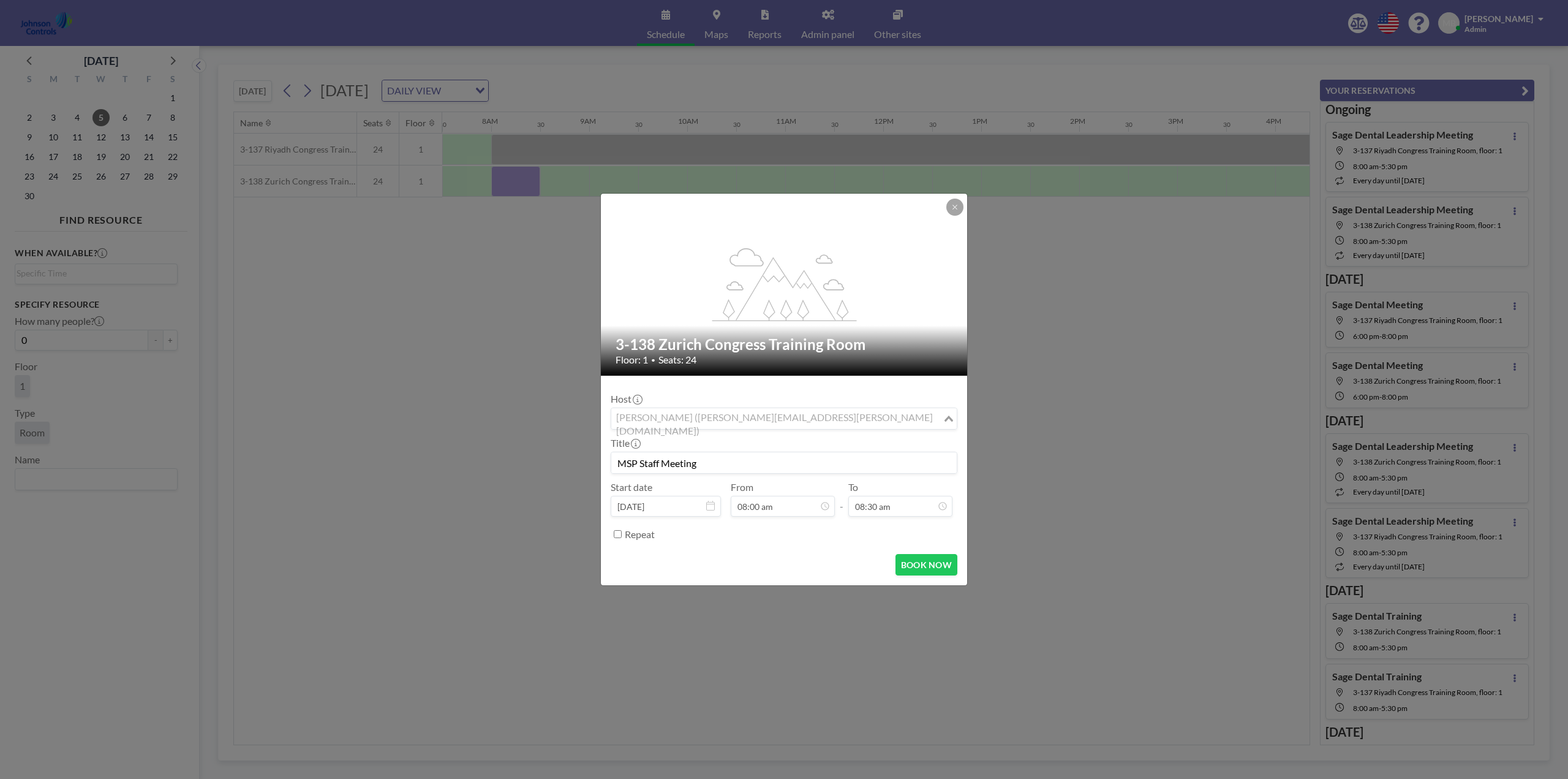
click at [825, 422] on input "Search for option" at bounding box center [777, 418] width 329 height 16
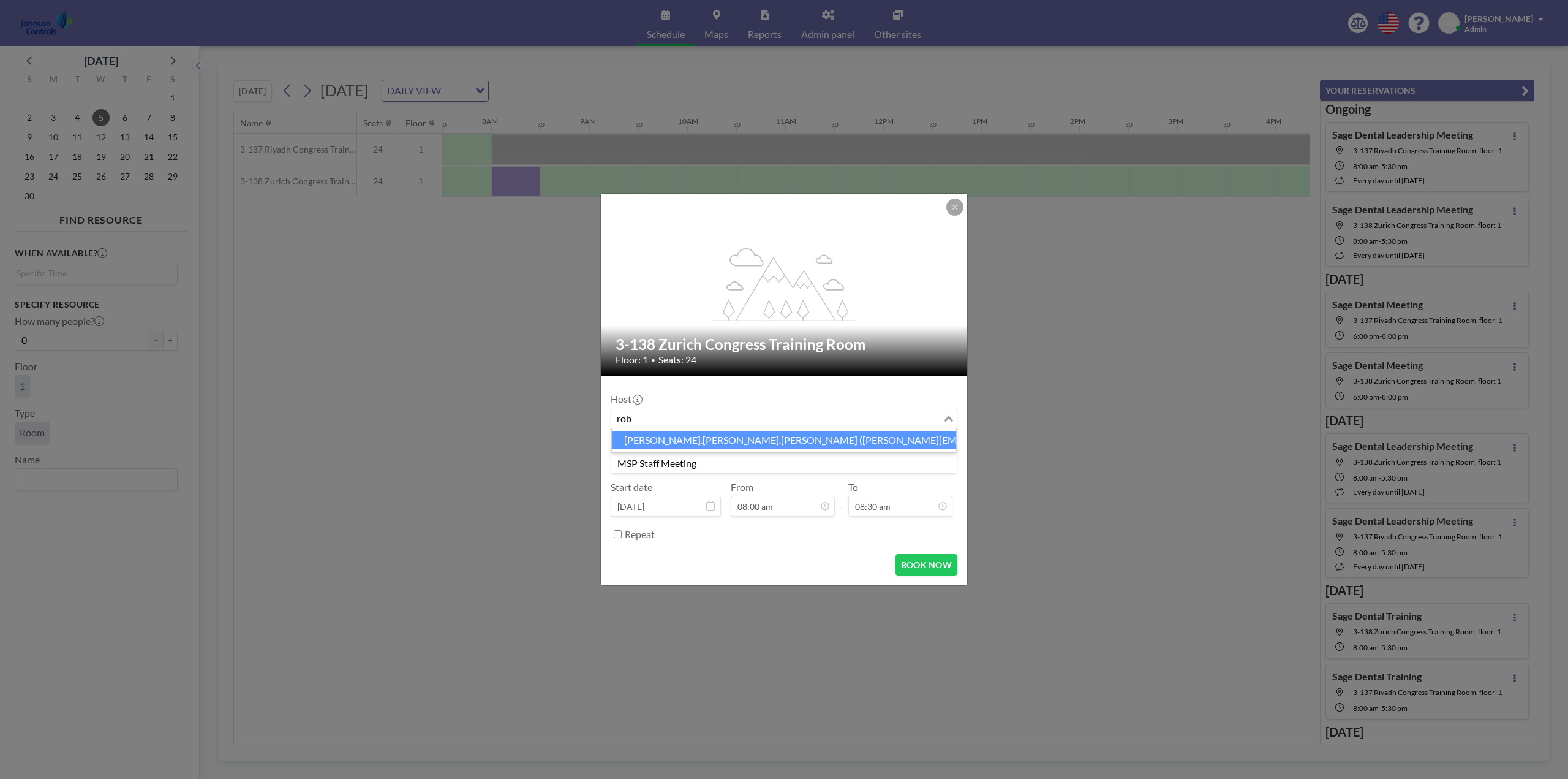
click at [811, 439] on li "[PERSON_NAME].[PERSON_NAME].[PERSON_NAME] ([PERSON_NAME][EMAIL_ADDRESS][PERSON_…" at bounding box center [784, 441] width 344 height 18
type input "rob"
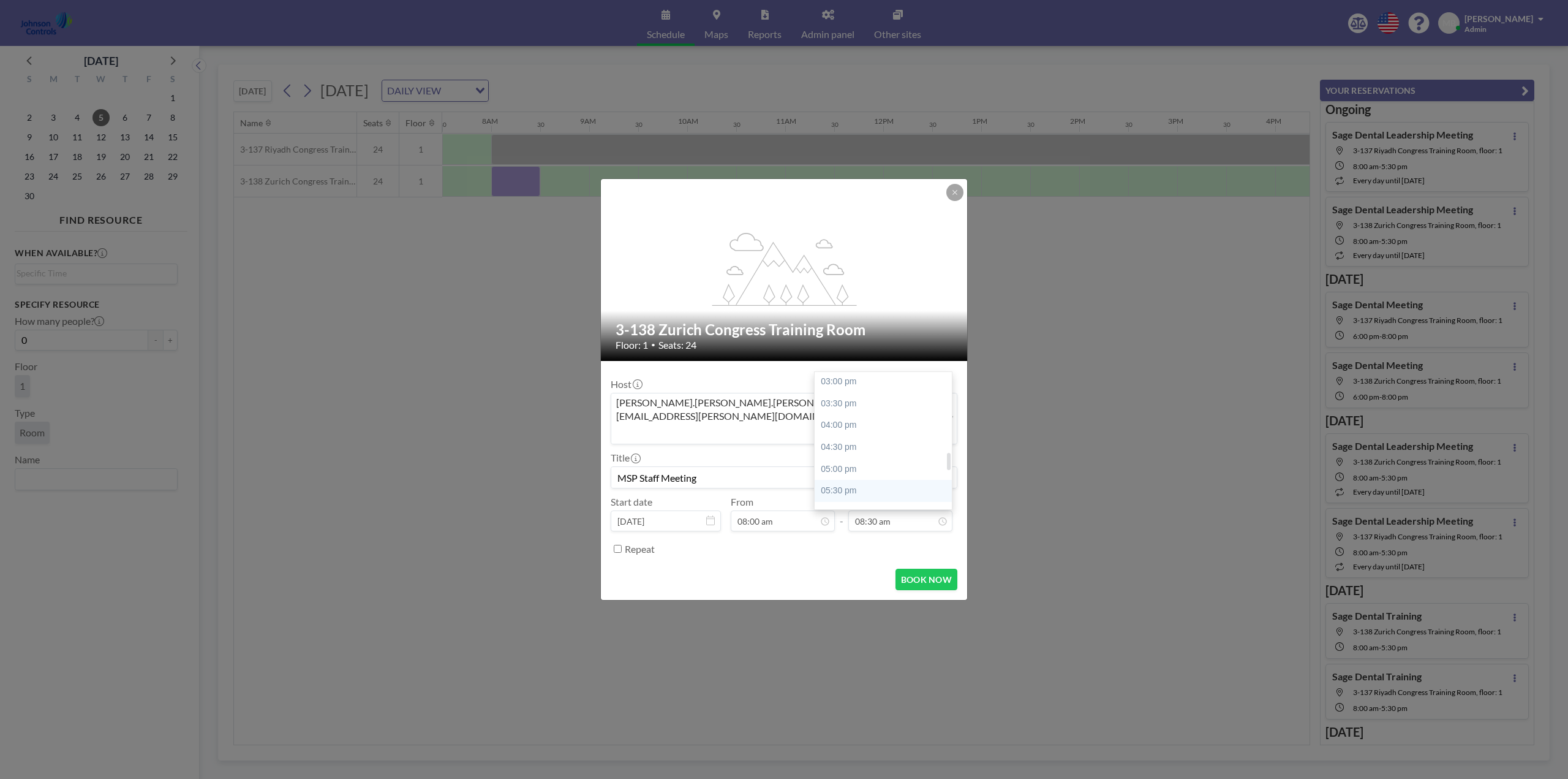
scroll to position [677, 0]
click at [852, 459] on div "05:30 pm" at bounding box center [886, 469] width 143 height 22
type input "05:30 pm"
click at [925, 568] on button "BOOK NOW" at bounding box center [927, 579] width 62 height 21
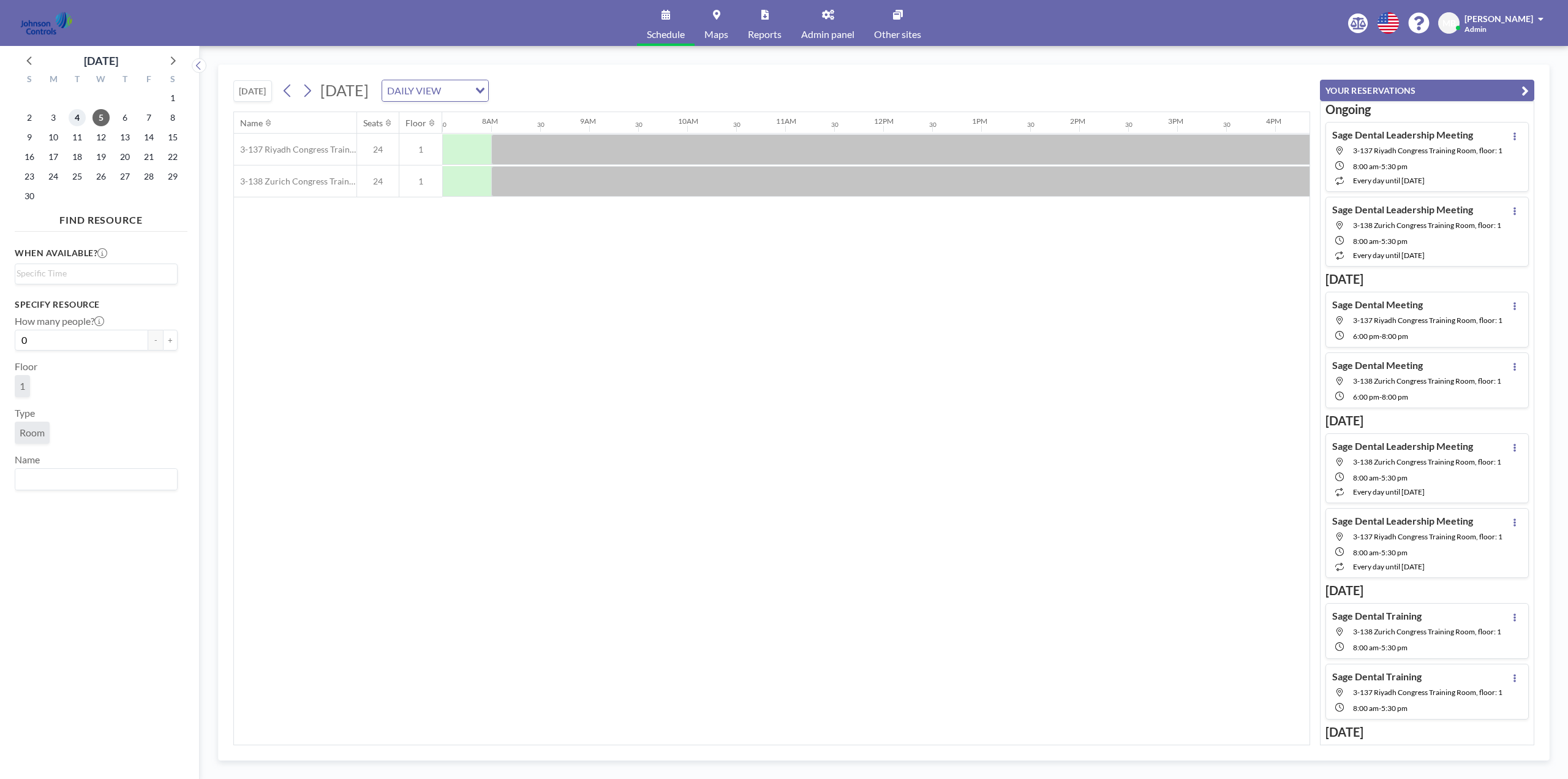
click at [79, 120] on span "4" at bounding box center [77, 117] width 17 height 17
click at [124, 116] on span "6" at bounding box center [124, 117] width 17 height 17
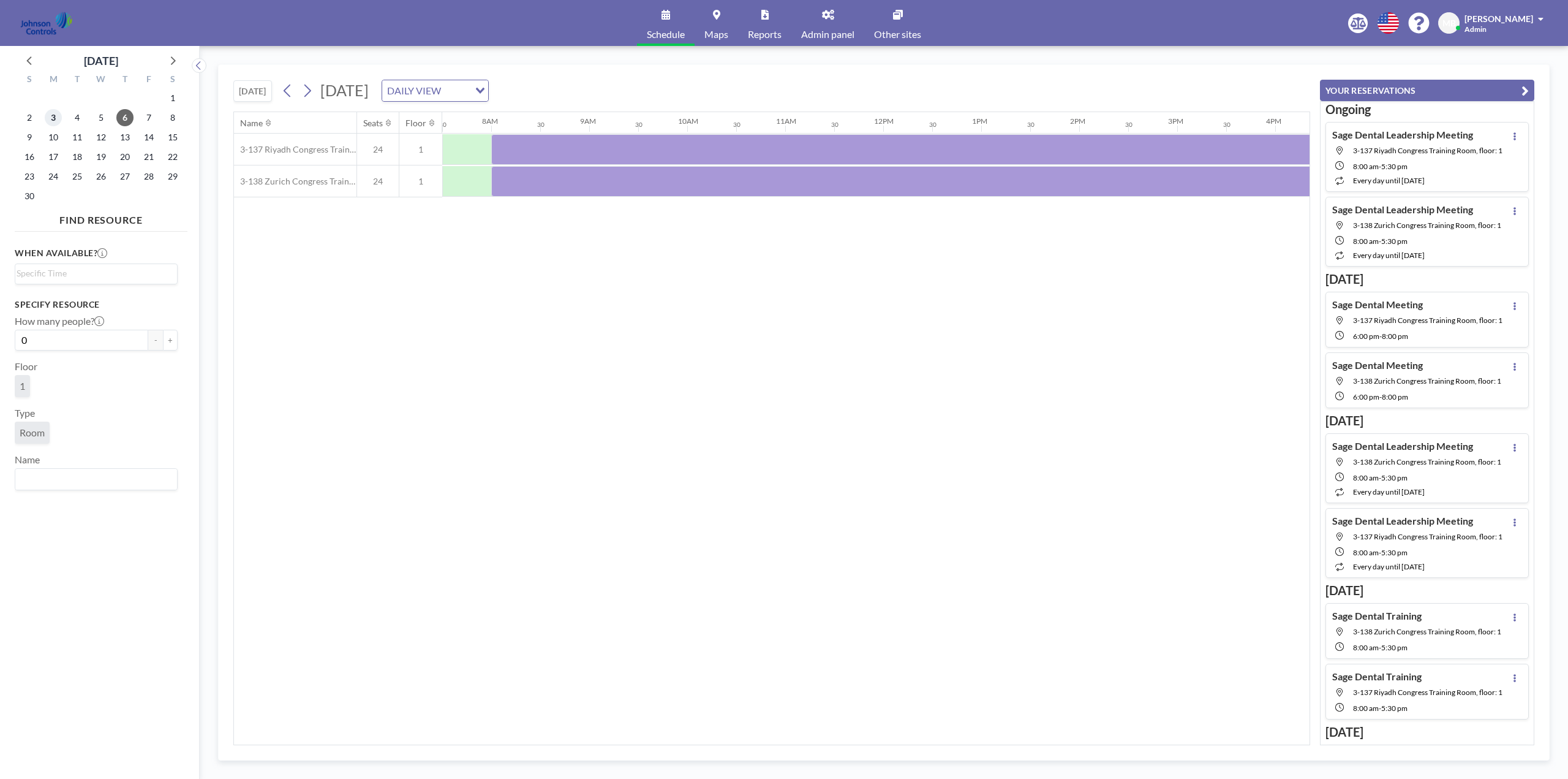
click at [56, 116] on span "3" at bounding box center [53, 117] width 17 height 17
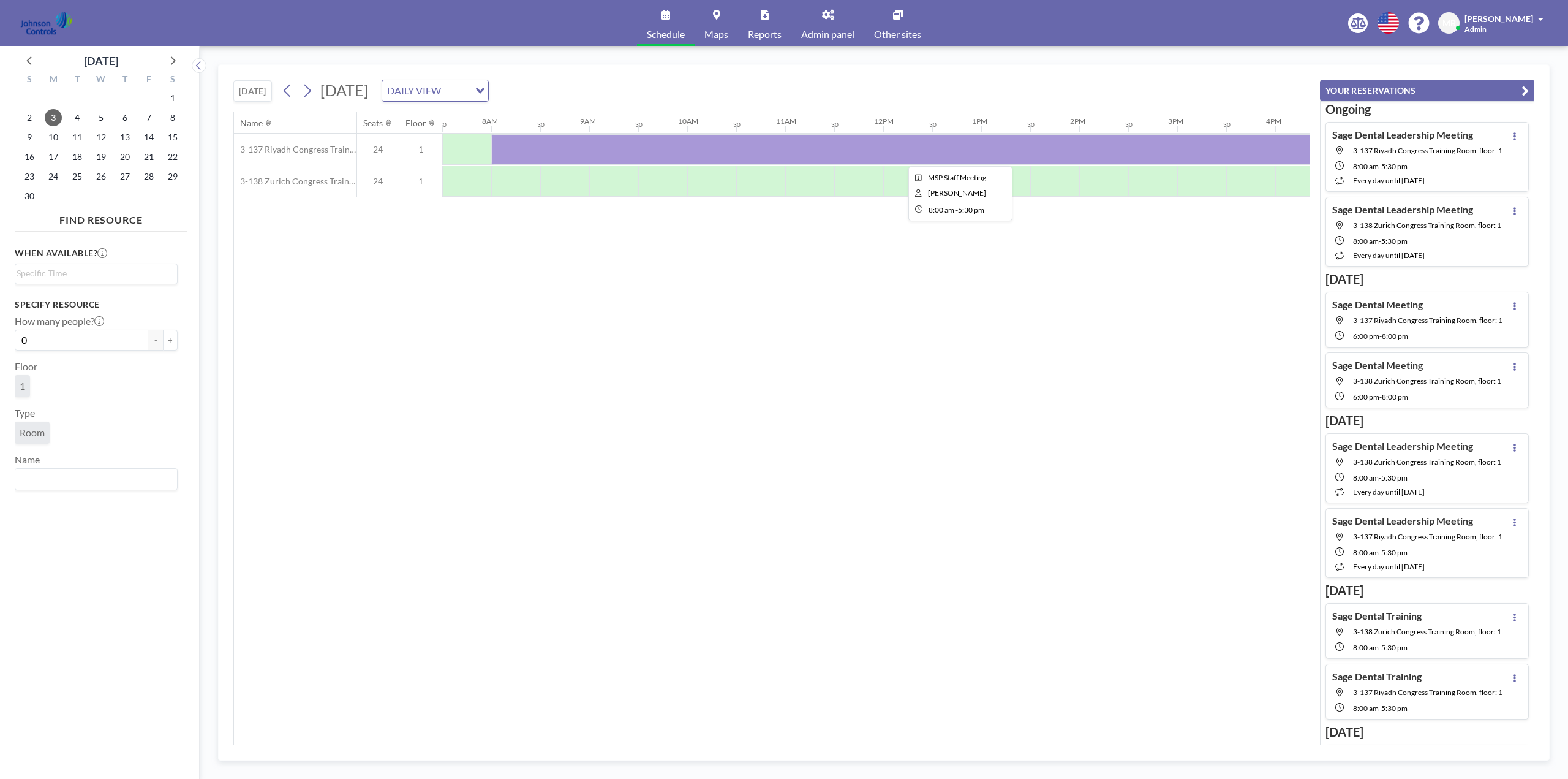
click at [653, 156] on div at bounding box center [956, 149] width 931 height 30
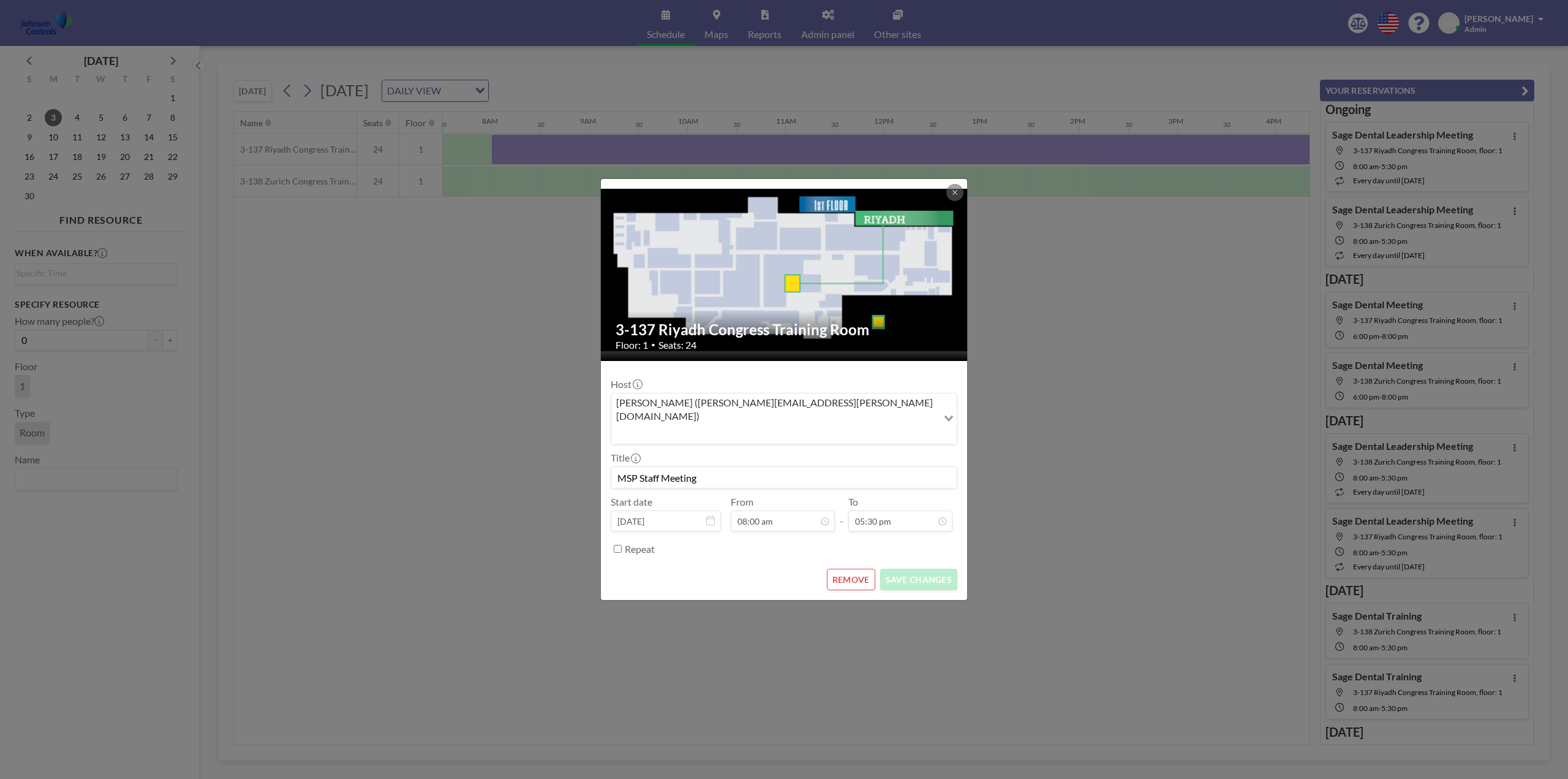
scroll to position [763, 0]
click at [848, 568] on button "REMOVE" at bounding box center [851, 579] width 48 height 21
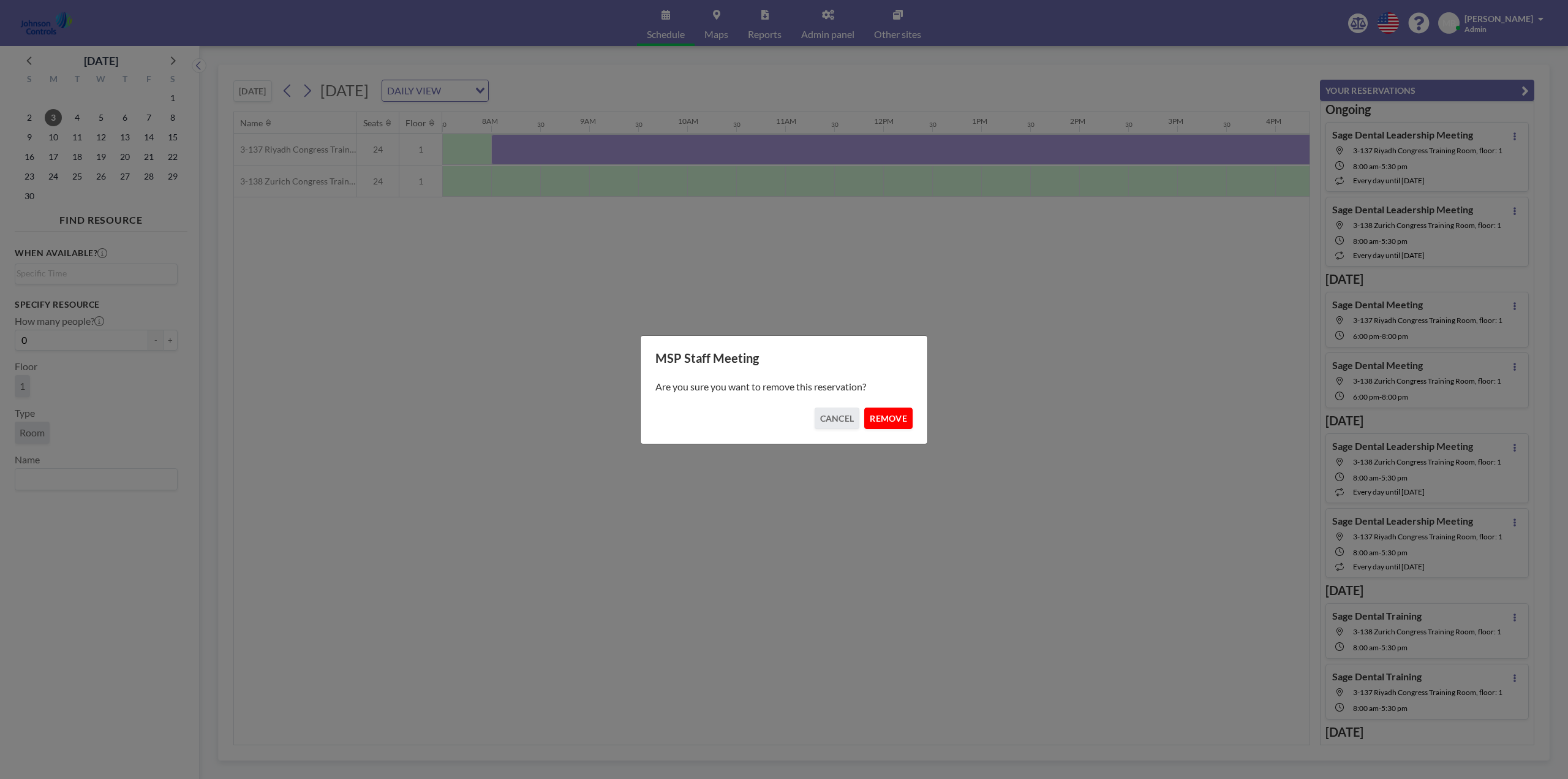
click at [887, 417] on button "REMOVE" at bounding box center [888, 418] width 48 height 21
